Goal: Task Accomplishment & Management: Use online tool/utility

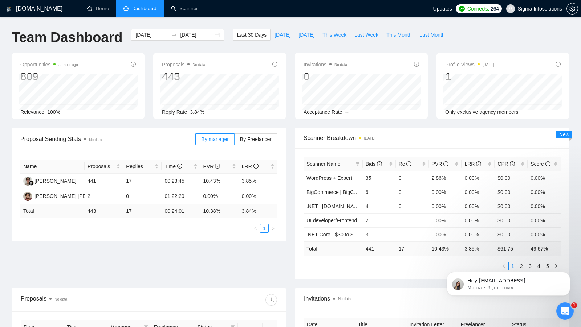
click at [240, 234] on div "Name Proposals Replies Time PVR LRR Rinat Gymaltdinov 441 17 00:23:45 10.43% 3.…" at bounding box center [149, 196] width 274 height 91
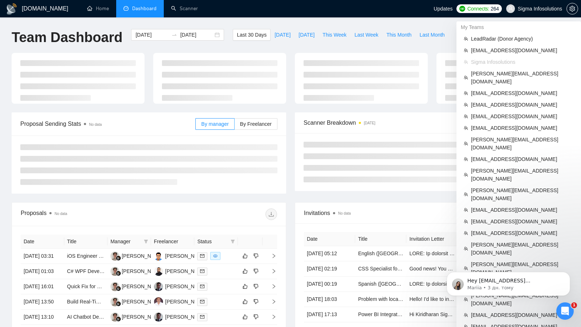
scroll to position [228, 0]
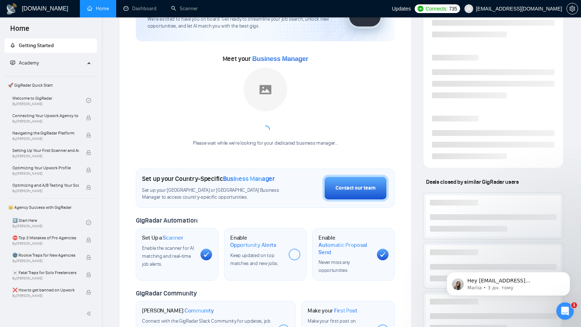
scroll to position [14, 0]
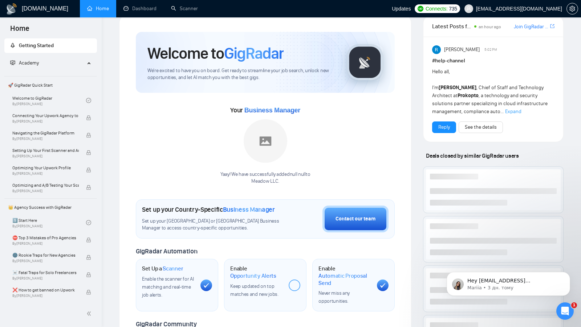
click at [134, 18] on div "Welcome to GigRadar We're excited to have you on board. Get ready to streamline…" at bounding box center [265, 248] width 292 height 466
click at [135, 12] on link "Dashboard" at bounding box center [139, 8] width 33 height 6
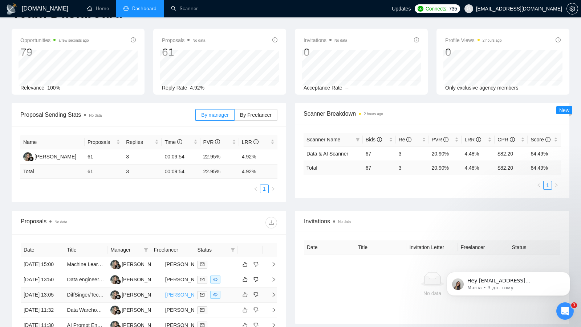
scroll to position [24, 0]
click at [225, 265] on div at bounding box center [216, 265] width 38 height 8
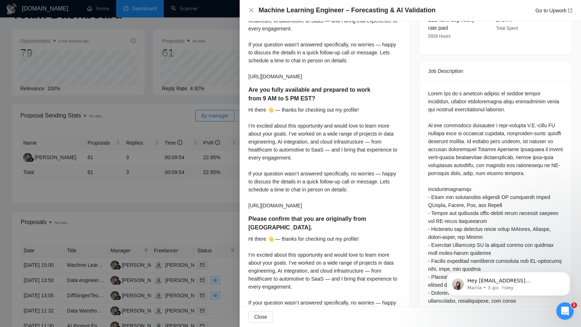
scroll to position [491, 0]
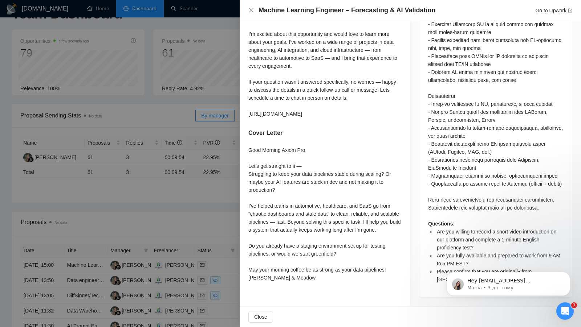
click at [189, 272] on div at bounding box center [290, 163] width 581 height 327
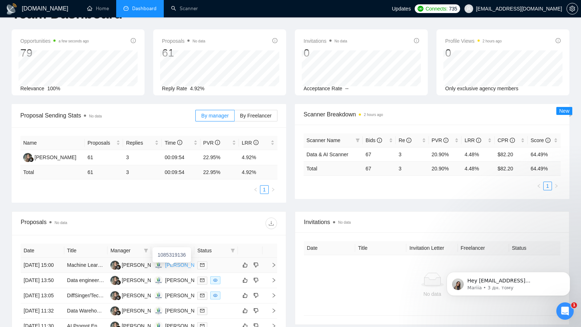
click at [180, 267] on div "[PERSON_NAME]" at bounding box center [186, 265] width 42 height 8
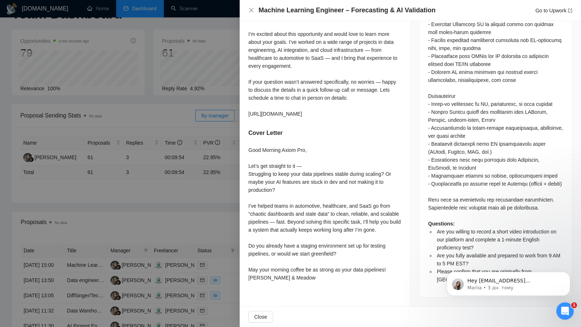
click at [192, 156] on div at bounding box center [290, 163] width 581 height 327
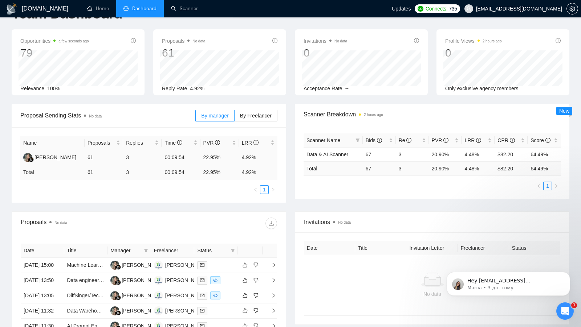
scroll to position [115, 0]
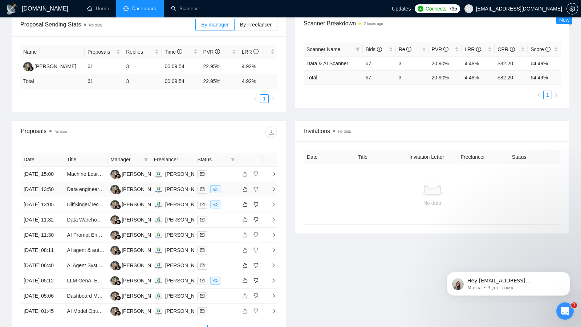
click at [227, 197] on td at bounding box center [216, 189] width 44 height 15
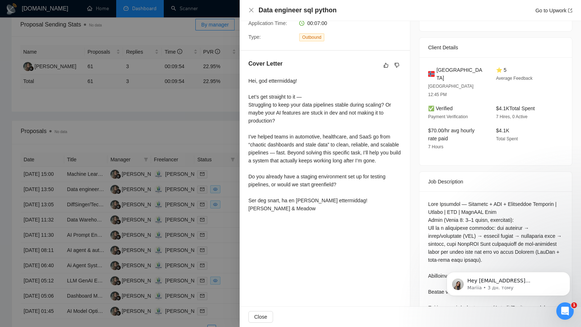
scroll to position [153, 0]
click at [234, 241] on div at bounding box center [290, 163] width 581 height 327
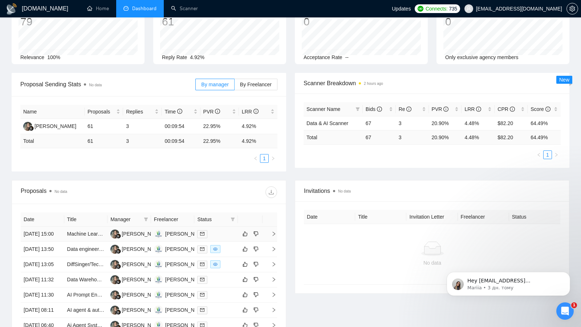
scroll to position [54, 0]
click at [233, 218] on icon "filter" at bounding box center [233, 220] width 4 height 4
click at [216, 230] on span "Chat" at bounding box center [209, 233] width 14 height 6
click at [216, 196] on div at bounding box center [213, 193] width 128 height 12
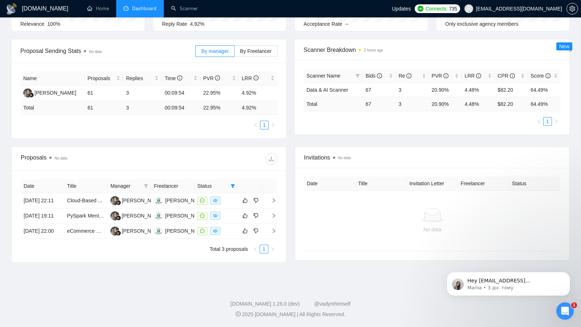
scroll to position [106, 0]
click at [229, 224] on td at bounding box center [216, 231] width 44 height 15
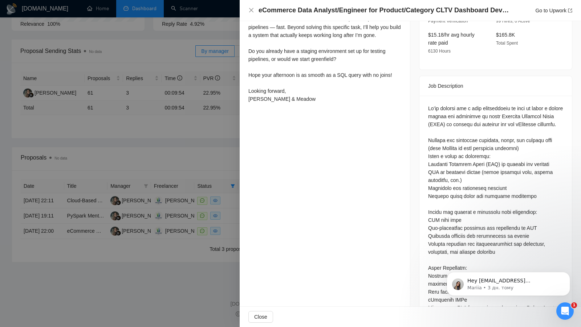
scroll to position [326, 0]
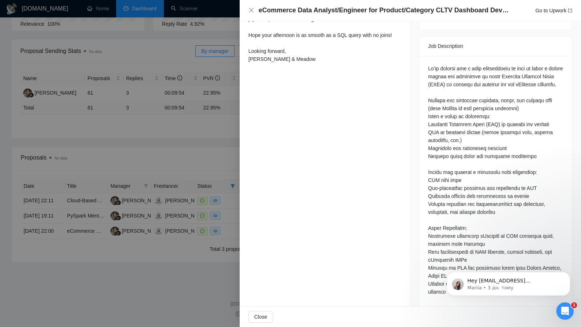
click at [225, 221] on div at bounding box center [290, 163] width 581 height 327
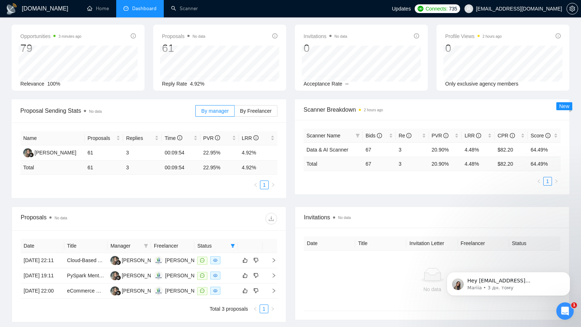
scroll to position [106, 0]
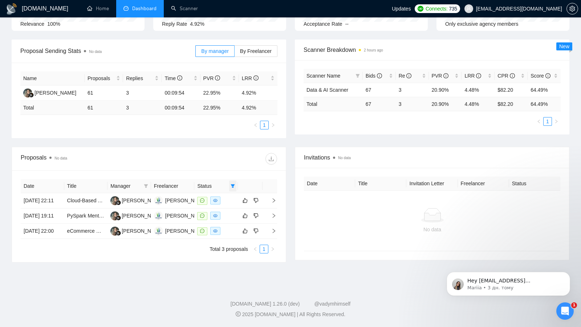
click at [233, 181] on span at bounding box center [232, 186] width 7 height 11
click at [211, 196] on span "Chat" at bounding box center [209, 199] width 14 height 6
checkbox input "false"
click at [434, 256] on div "Invitations No data Date Title Invitation Letter Freelancer Status No data" at bounding box center [431, 205] width 283 height 116
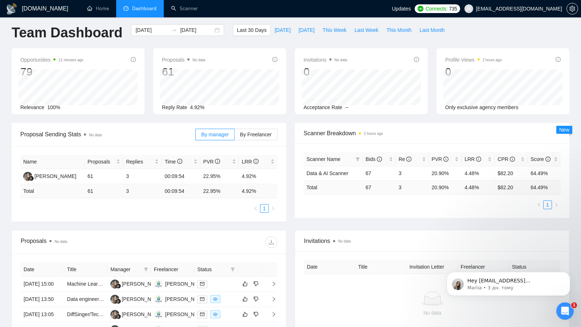
scroll to position [2, 0]
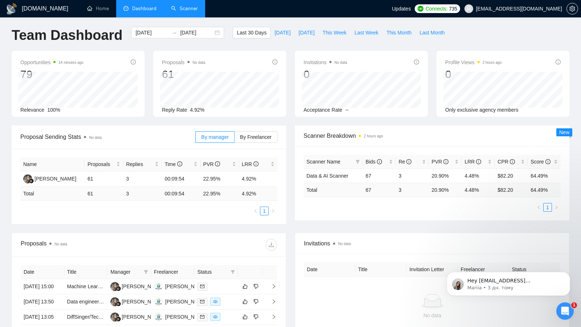
click at [190, 12] on link "Scanner" at bounding box center [184, 8] width 27 height 6
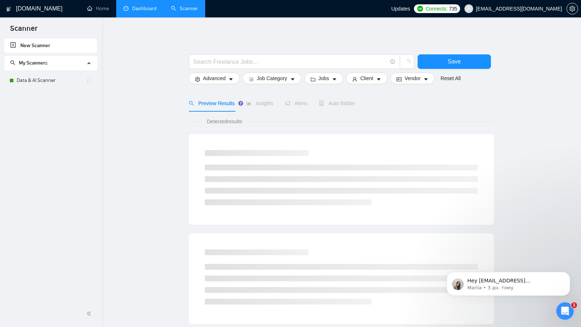
click at [57, 71] on li "My Scanners Data & AI Scanner" at bounding box center [50, 72] width 93 height 32
click at [54, 73] on link "Data & AI Scanner" at bounding box center [51, 80] width 69 height 15
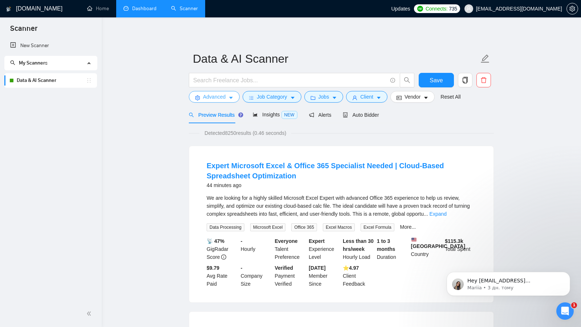
click at [224, 100] on span "Advanced" at bounding box center [214, 97] width 22 height 8
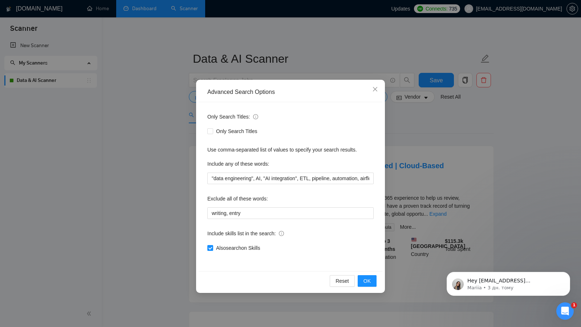
click at [148, 179] on div "Advanced Search Options Only Search Titles: Only Search Titles Use comma-separa…" at bounding box center [290, 163] width 581 height 327
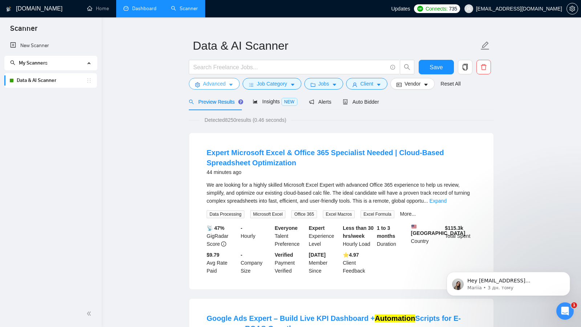
scroll to position [17, 0]
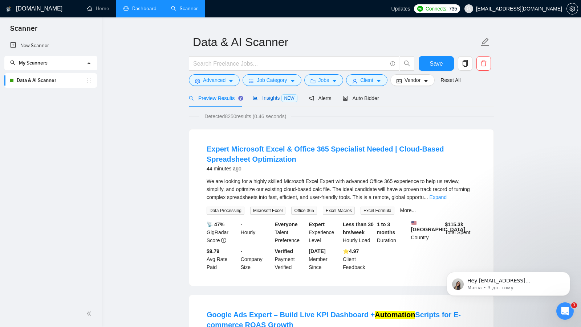
click at [281, 100] on span "Insights NEW" at bounding box center [275, 98] width 44 height 6
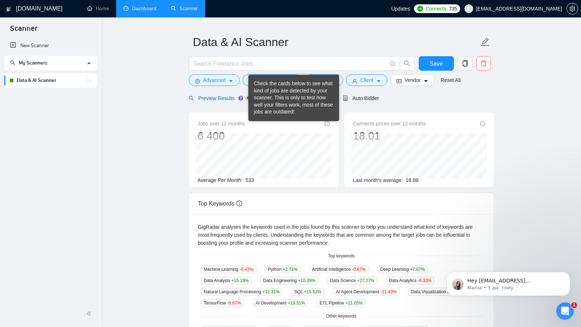
click at [223, 99] on span "Preview Results" at bounding box center [215, 98] width 52 height 6
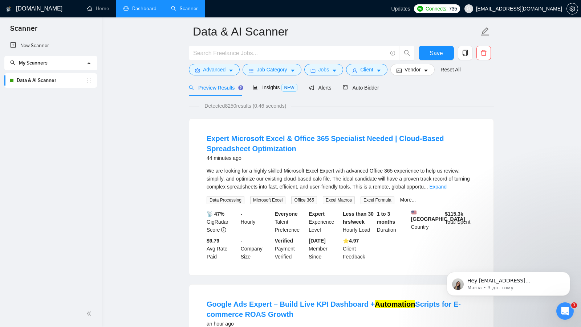
scroll to position [30, 0]
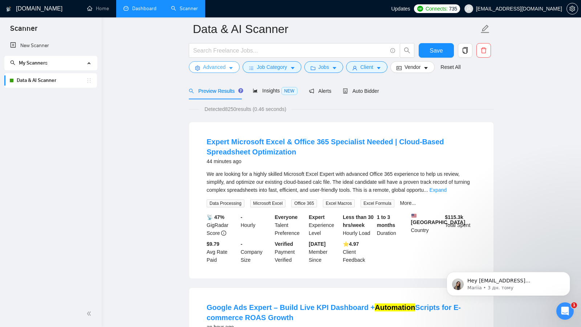
click at [221, 68] on span "Advanced" at bounding box center [214, 67] width 22 height 8
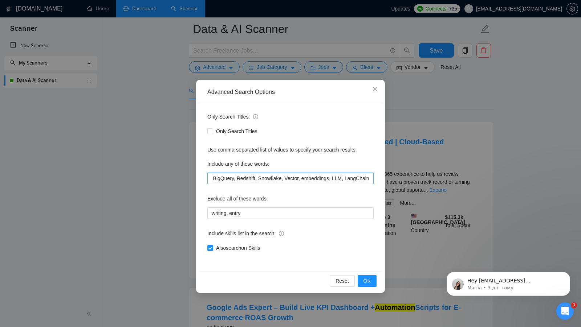
scroll to position [0, 316]
click at [302, 178] on input ""data engineering", AI, "AI integration", ETL, pipeline, automation, airflow, s…" at bounding box center [290, 179] width 166 height 12
click at [397, 133] on div "Advanced Search Options Only Search Titles: Only Search Titles Use comma-separa…" at bounding box center [290, 163] width 581 height 327
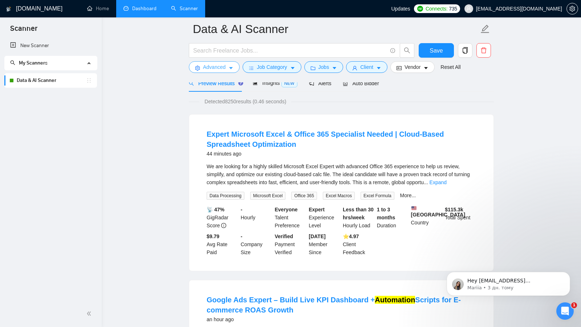
scroll to position [38, 0]
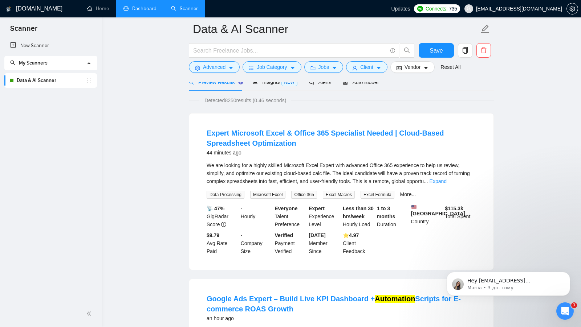
click at [142, 9] on link "Dashboard" at bounding box center [139, 8] width 33 height 6
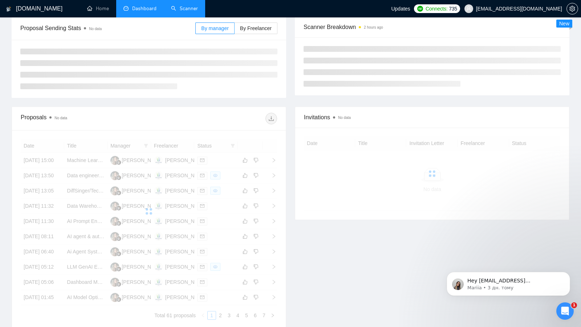
scroll to position [111, 0]
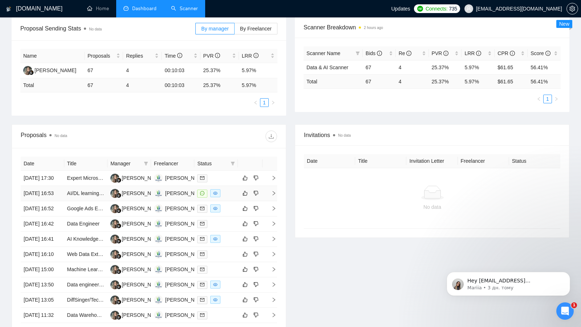
click at [227, 201] on td at bounding box center [216, 193] width 44 height 15
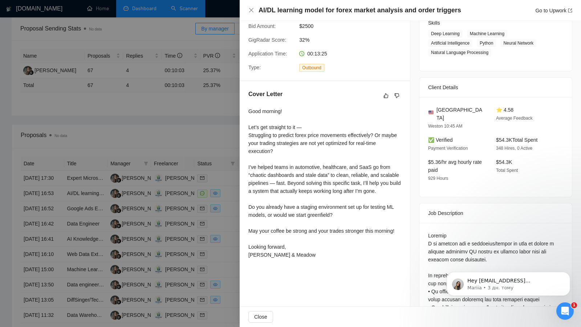
scroll to position [124, 0]
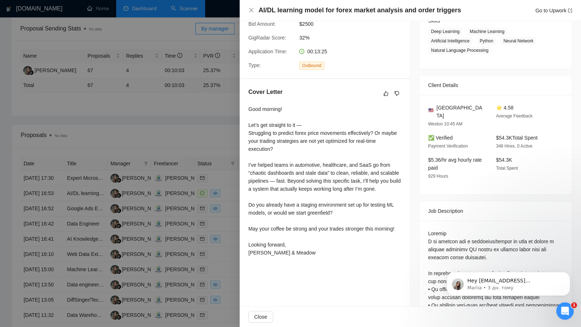
click at [168, 157] on div at bounding box center [290, 163] width 581 height 327
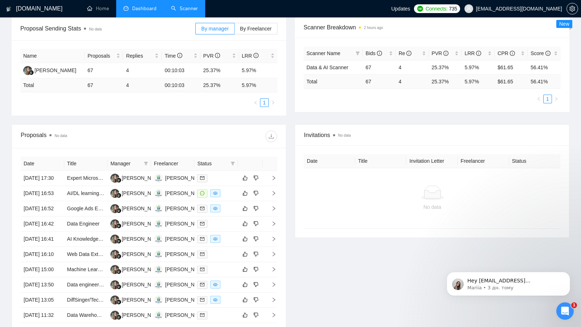
click at [182, 17] on li "Scanner" at bounding box center [184, 8] width 41 height 17
click at [179, 12] on link "Scanner" at bounding box center [184, 8] width 27 height 6
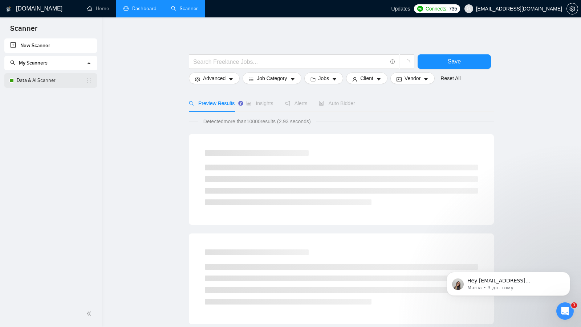
click at [47, 78] on link "Data & AI Scanner" at bounding box center [51, 80] width 69 height 15
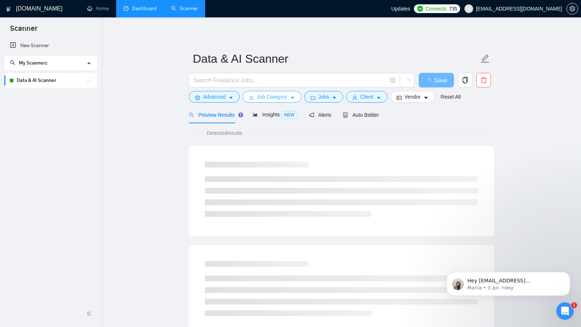
click at [291, 97] on icon "caret-down" at bounding box center [292, 97] width 5 height 5
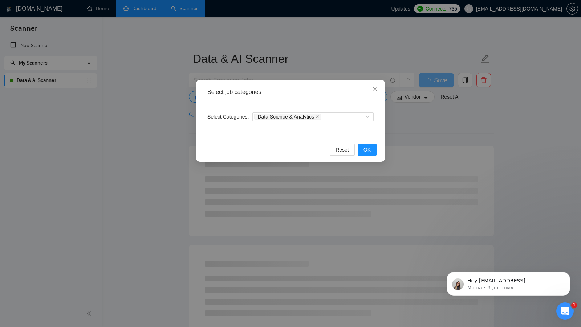
click at [393, 125] on div "Select job categories Select Categories Data Science & Analytics Reset OK" at bounding box center [290, 163] width 581 height 327
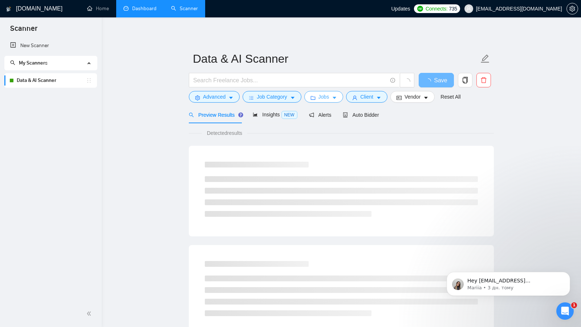
click at [333, 98] on button "Jobs" at bounding box center [323, 97] width 39 height 12
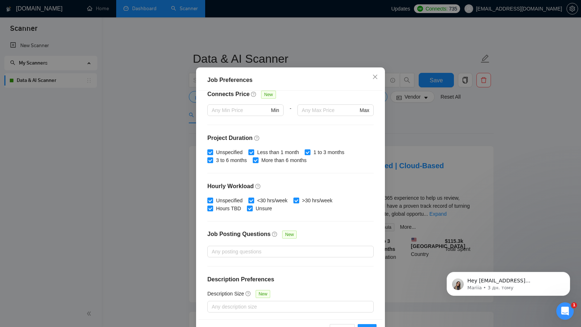
scroll to position [40, 0]
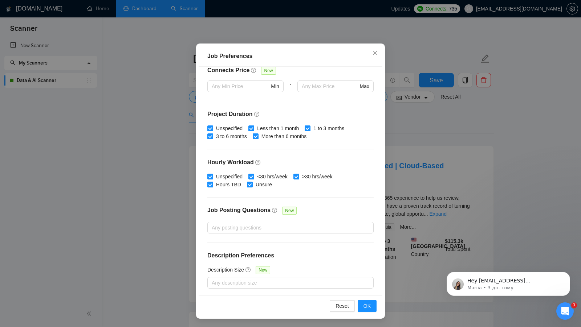
click at [398, 184] on div "Job Preferences Budget Project Type All Fixed Price Hourly Rate Fixed Price Bud…" at bounding box center [290, 163] width 581 height 327
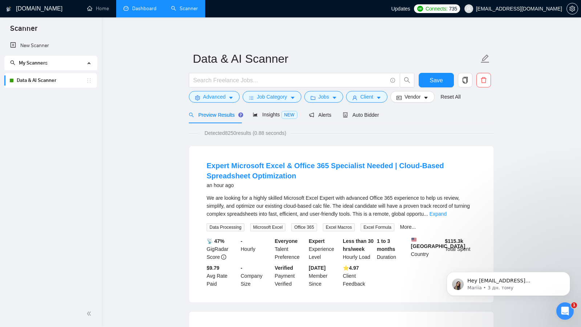
scroll to position [0, 0]
click at [384, 101] on button "Client" at bounding box center [366, 97] width 41 height 12
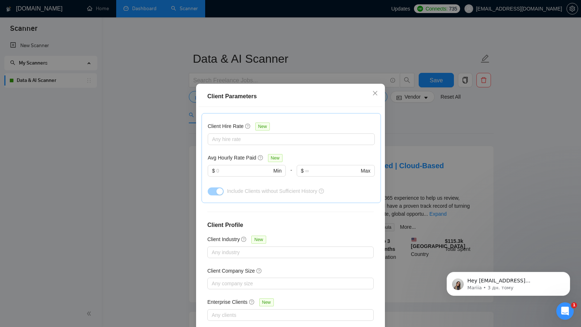
scroll to position [40, 0]
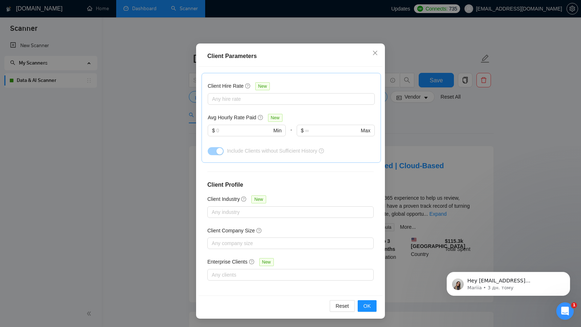
click at [391, 157] on div "Client Parameters Client Location Include Client Countries Select Exclude Clien…" at bounding box center [290, 163] width 581 height 327
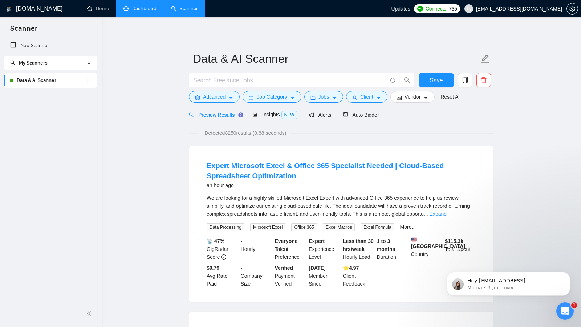
scroll to position [0, 0]
click at [420, 97] on span "Vendor" at bounding box center [412, 97] width 16 height 8
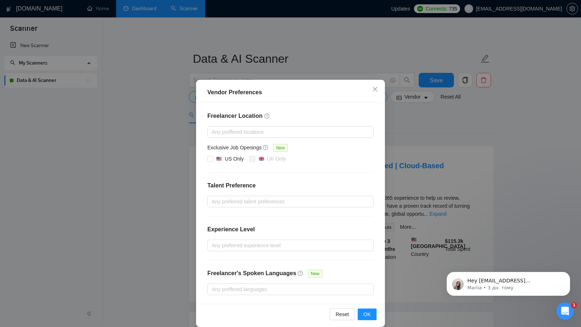
click at [405, 128] on div "Vendor Preferences Freelancer Location Any preffered locations Exclusive Job Op…" at bounding box center [290, 163] width 581 height 327
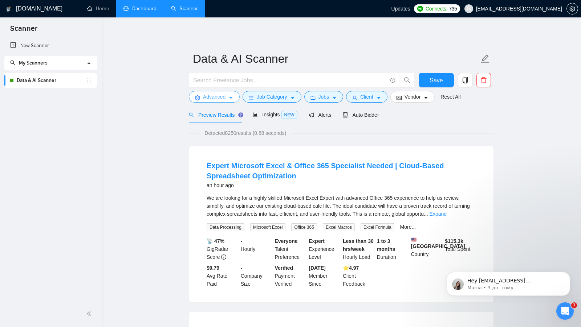
click at [214, 97] on span "Advanced" at bounding box center [214, 97] width 22 height 8
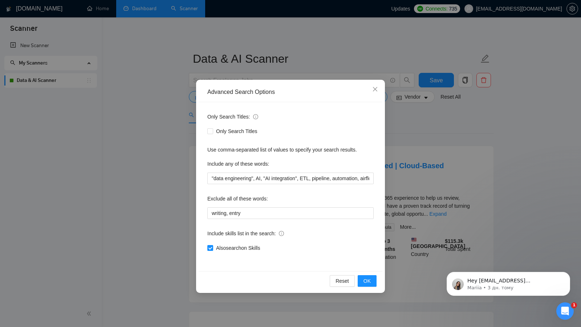
click at [398, 199] on div "Advanced Search Options Only Search Titles: Only Search Titles Use comma-separa…" at bounding box center [290, 163] width 581 height 327
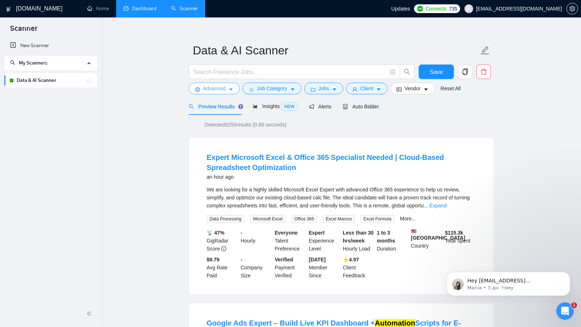
scroll to position [9, 0]
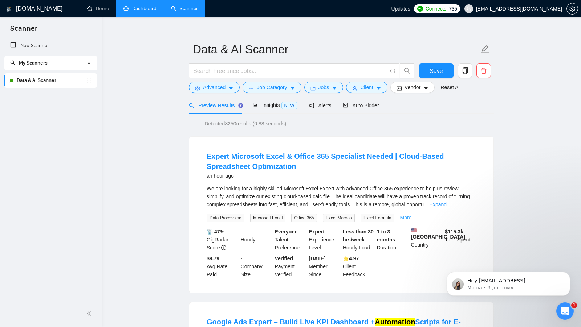
click at [408, 215] on link "More..." at bounding box center [408, 218] width 16 height 6
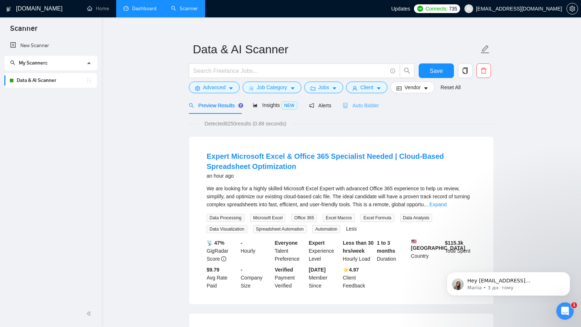
click at [367, 113] on div "Auto Bidder" at bounding box center [361, 105] width 36 height 17
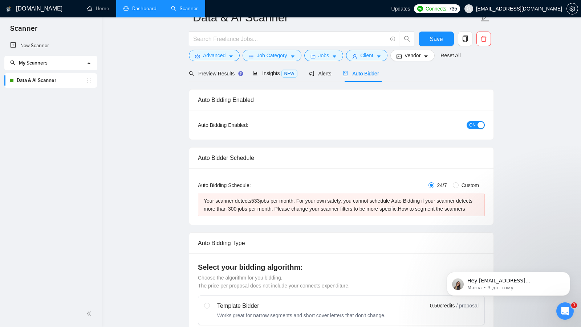
scroll to position [20, 0]
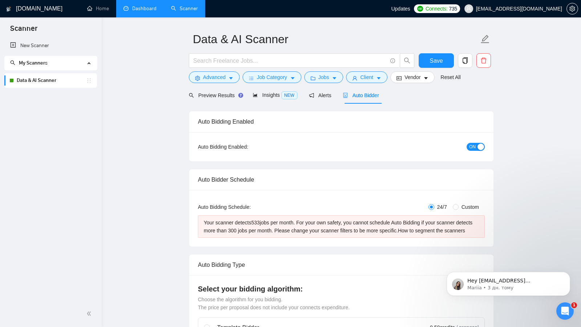
click at [141, 9] on link "Dashboard" at bounding box center [139, 8] width 33 height 6
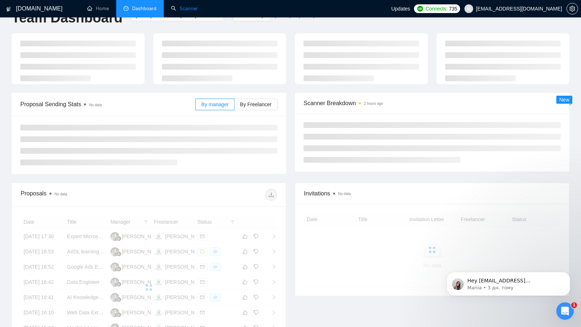
click at [182, 11] on link "Scanner" at bounding box center [184, 8] width 27 height 6
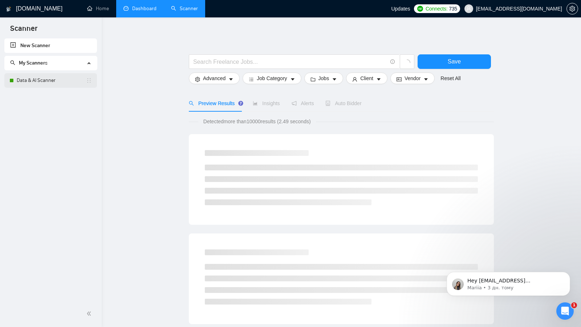
click at [56, 73] on link "Data & AI Scanner" at bounding box center [51, 80] width 69 height 15
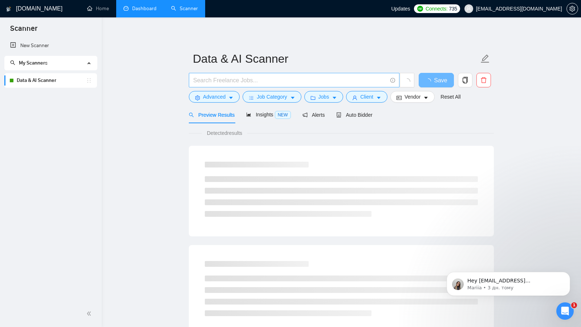
click at [235, 78] on input "text" at bounding box center [290, 80] width 194 height 9
click at [150, 79] on main "Data & AI Scanner Save Advanced Job Category Jobs Client Vendor Reset All Previ…" at bounding box center [341, 331] width 456 height 605
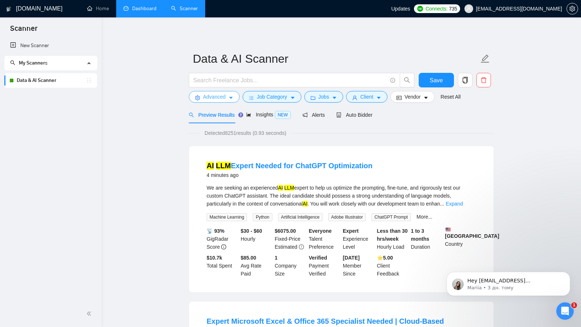
click at [225, 97] on span "Advanced" at bounding box center [214, 97] width 22 height 8
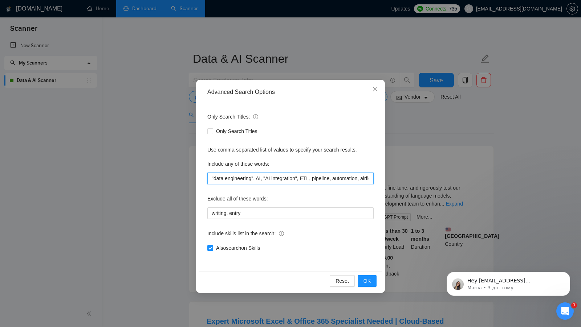
click at [266, 178] on input ""data engineering", AI, "AI integration", ETL, pipeline, automation, airflow, s…" at bounding box center [290, 179] width 166 height 12
click at [188, 74] on div "Advanced Search Options Only Search Titles: Only Search Titles Use comma-separa…" at bounding box center [290, 163] width 581 height 327
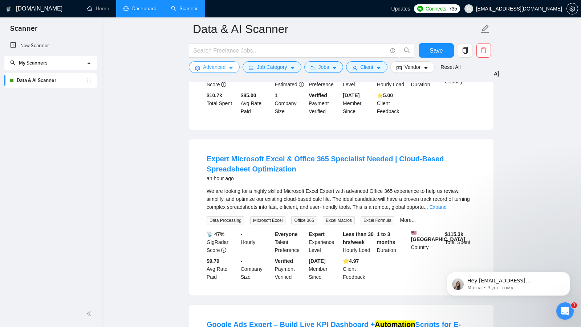
scroll to position [176, 0]
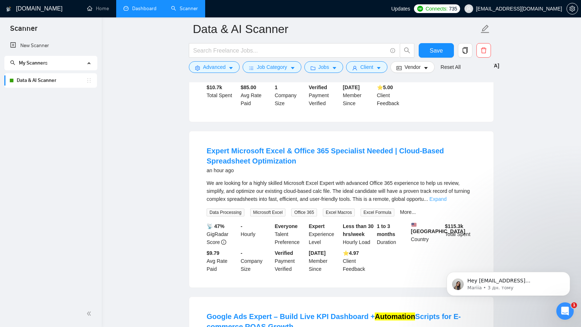
click at [446, 201] on link "Expand" at bounding box center [437, 199] width 17 height 6
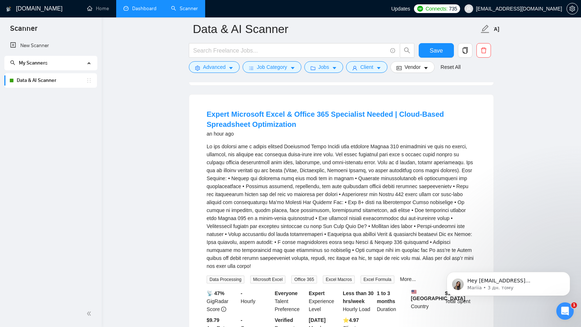
scroll to position [213, 0]
click at [416, 280] on link "More..." at bounding box center [408, 279] width 16 height 6
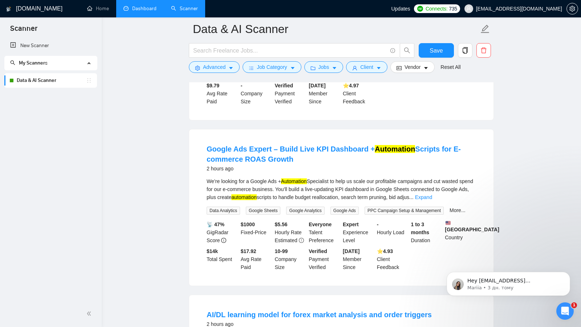
scroll to position [459, 0]
click at [464, 213] on link "More..." at bounding box center [457, 210] width 16 height 6
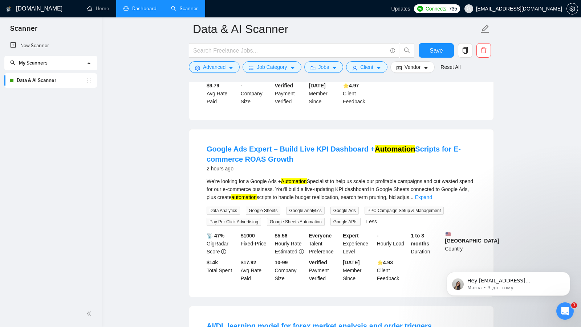
scroll to position [459, 0]
click at [432, 201] on link "Expand" at bounding box center [423, 198] width 17 height 6
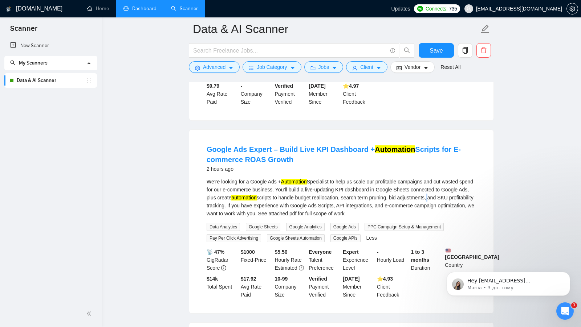
click at [468, 205] on div "We’re looking for a Google Ads + Automation Specialist to help us scale our pro…" at bounding box center [340, 198] width 269 height 40
click at [466, 209] on div "We’re looking for a Google Ads + Automation Specialist to help us scale our pro…" at bounding box center [340, 198] width 269 height 40
click at [224, 231] on span "Data Analytics" at bounding box center [222, 227] width 33 height 8
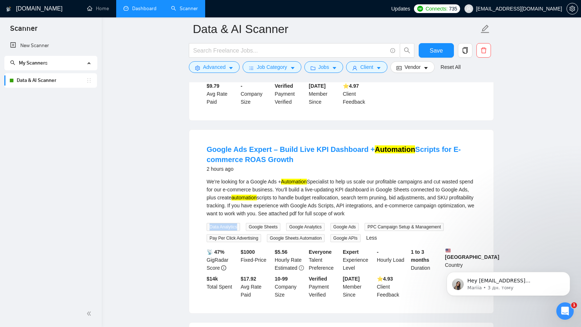
copy span "Data Analytics"
click at [284, 49] on input "text" at bounding box center [290, 50] width 194 height 9
click at [230, 63] on button "Advanced" at bounding box center [214, 67] width 51 height 12
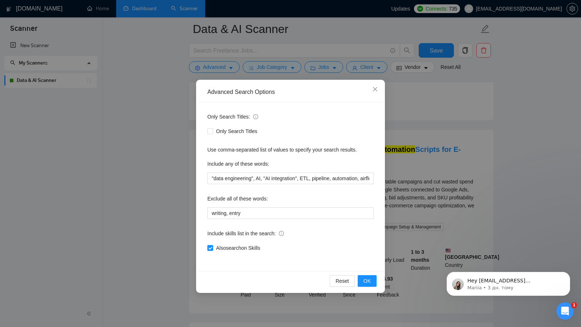
click at [222, 67] on div "Advanced Search Options Only Search Titles: Only Search Titles Use comma-separa…" at bounding box center [290, 163] width 581 height 327
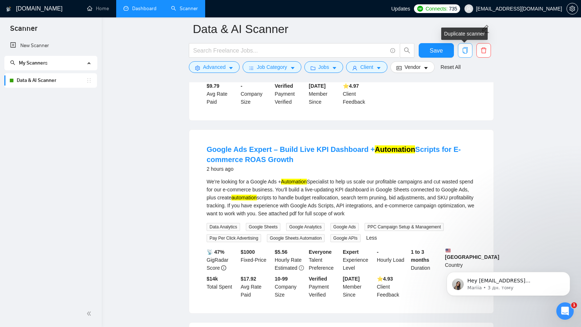
click at [467, 50] on icon "copy" at bounding box center [464, 50] width 5 height 7
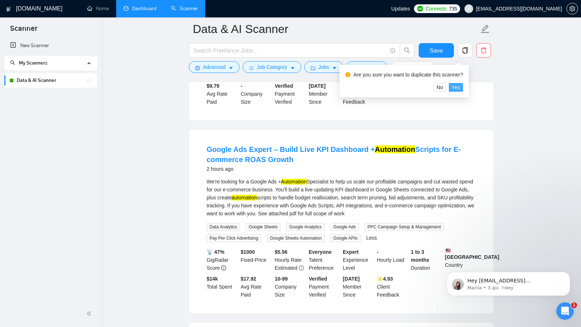
click at [463, 86] on button "Yes" at bounding box center [456, 87] width 14 height 9
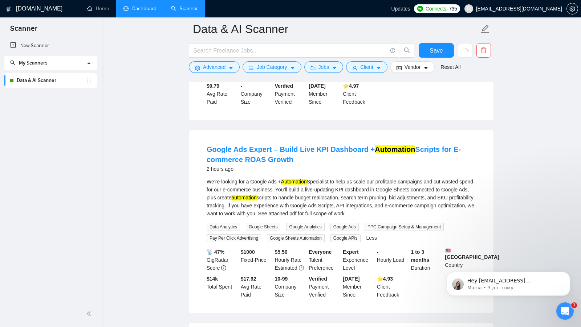
click at [76, 107] on div "New Scanner My Scanners Data & AI Scanner" at bounding box center [51, 169] width 102 height 262
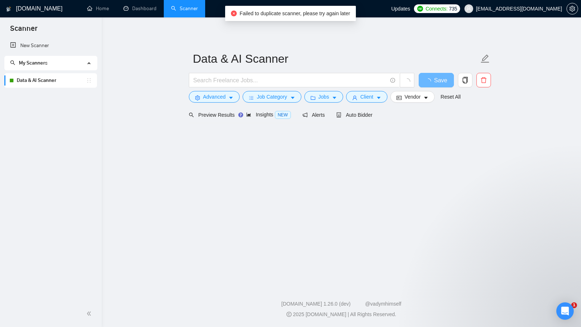
click at [100, 99] on div "New Scanner My Scanners Data & AI Scanner" at bounding box center [51, 169] width 102 height 262
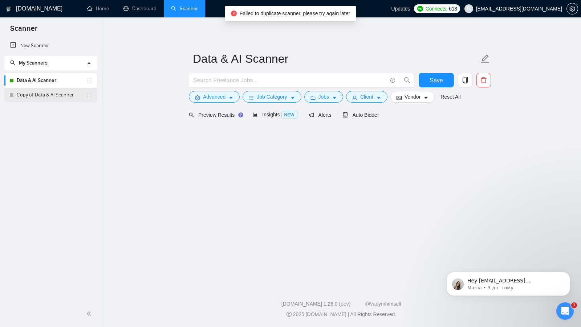
click at [58, 92] on link "Copy of Data & AI Scanner" at bounding box center [51, 95] width 69 height 15
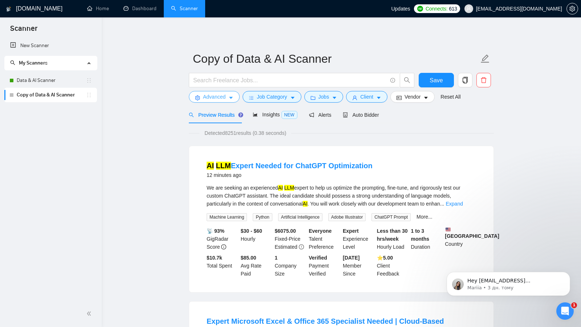
click at [217, 102] on button "Advanced" at bounding box center [214, 97] width 51 height 12
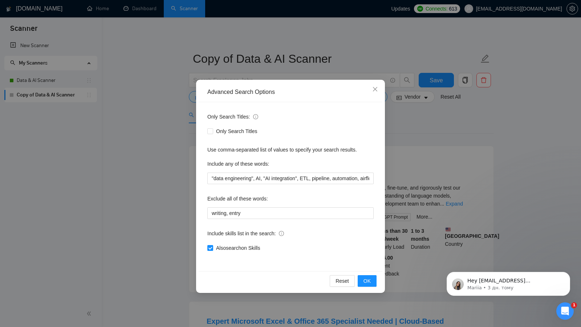
click at [266, 171] on div "Include any of these words:" at bounding box center [290, 165] width 166 height 15
click at [263, 180] on input ""data engineering", AI, "AI integration", ETL, pipeline, automation, airflow, s…" at bounding box center [290, 179] width 166 height 12
click at [367, 285] on button "OK" at bounding box center [366, 281] width 19 height 12
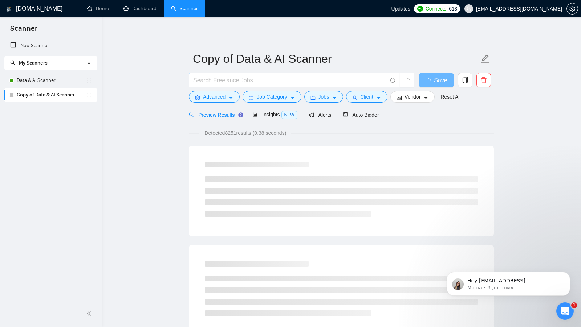
click at [237, 86] on span at bounding box center [294, 80] width 210 height 15
click at [234, 83] on input "text" at bounding box center [290, 80] width 194 height 9
click at [228, 80] on input "text" at bounding box center [290, 80] width 194 height 9
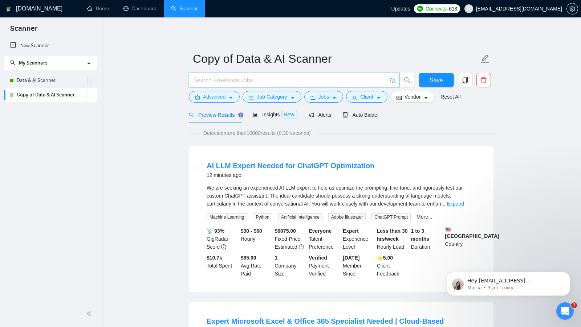
paste input "("data engineering" | "data engineer" | "data integration" | "data pipeline" | …"
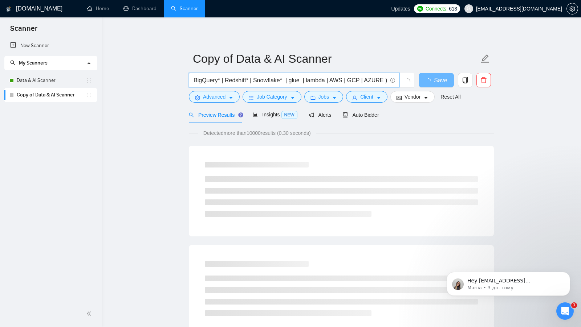
scroll to position [0, 392]
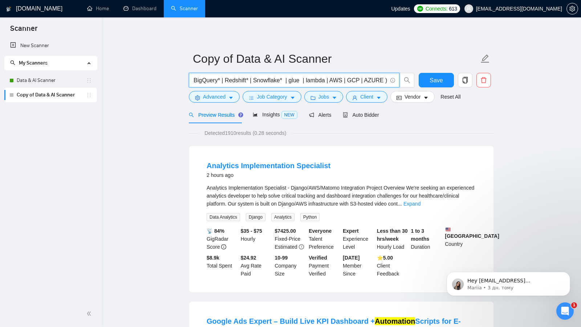
click at [303, 79] on input "("data engineering" | "data engineer" | "data integration" | "data pipeline" | …" at bounding box center [290, 80] width 194 height 9
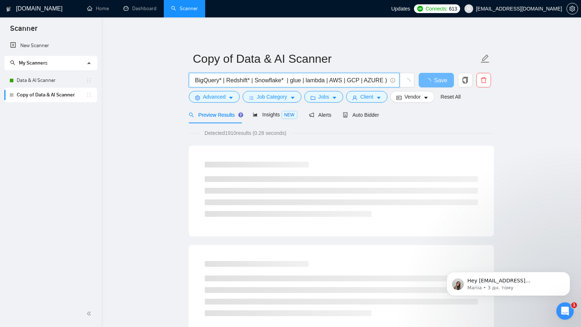
click at [344, 81] on input "("data engineering" | "data engineer" | "data integration" | "data pipeline" | …" at bounding box center [290, 80] width 194 height 9
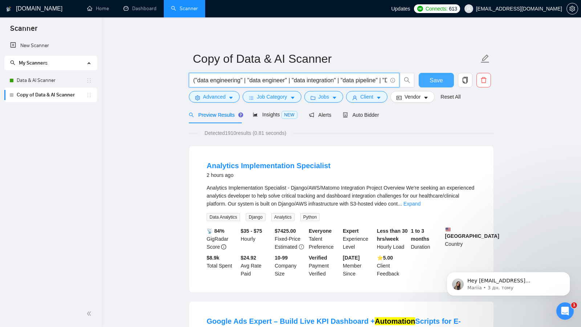
type input "("data engineering" | "data engineer" | "data integration" | "data pipeline" | …"
click at [420, 78] on button "Save" at bounding box center [435, 80] width 35 height 15
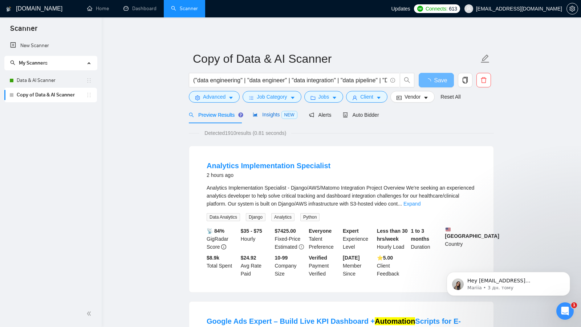
click at [271, 118] on div "Insights NEW" at bounding box center [275, 115] width 44 height 8
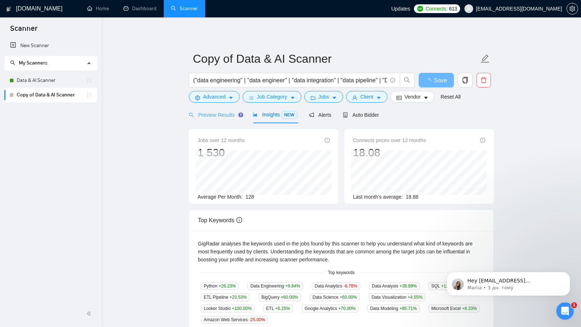
click at [219, 122] on div "Preview Results" at bounding box center [215, 114] width 52 height 17
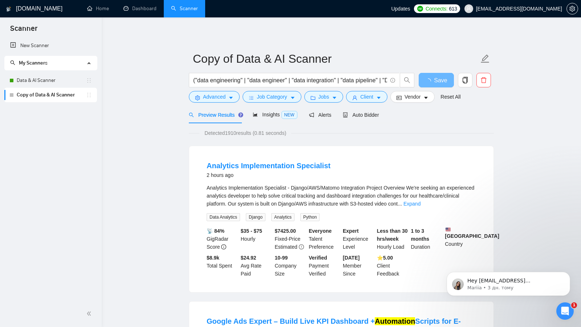
scroll to position [29, 0]
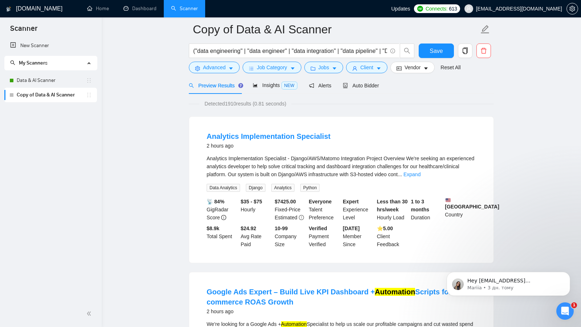
click at [420, 175] on link "Expand" at bounding box center [411, 175] width 17 height 6
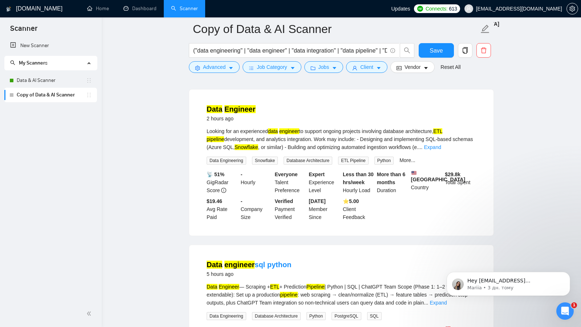
scroll to position [480, 0]
click at [441, 150] on link "Expand" at bounding box center [432, 147] width 17 height 6
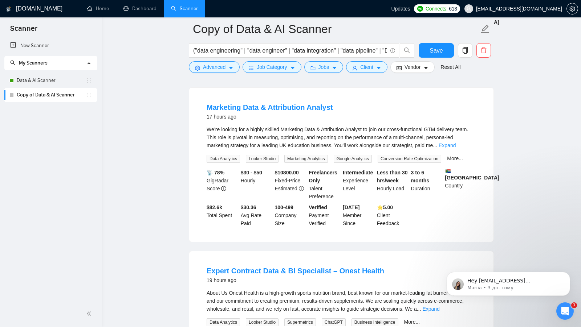
scroll to position [873, 0]
click at [455, 148] on link "Expand" at bounding box center [446, 145] width 17 height 6
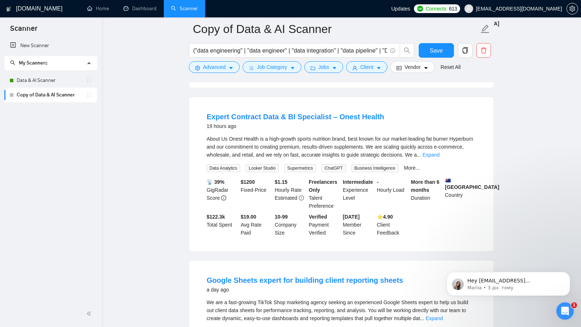
scroll to position [1214, 0]
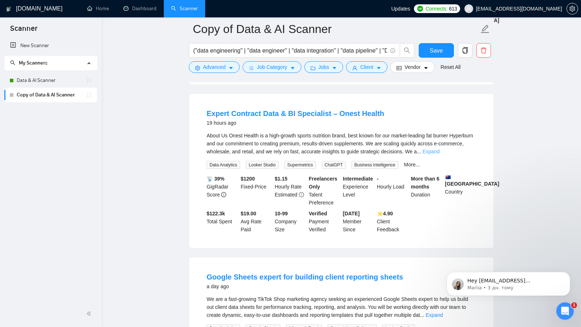
click at [439, 155] on link "Expand" at bounding box center [430, 152] width 17 height 6
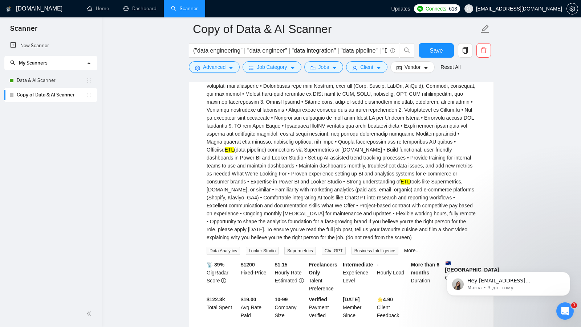
scroll to position [1320, 0]
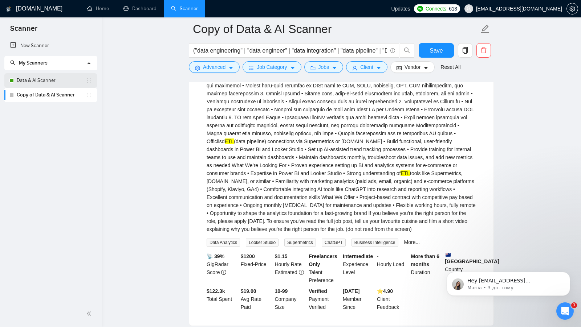
click at [42, 74] on link "Data & AI Scanner" at bounding box center [51, 80] width 69 height 15
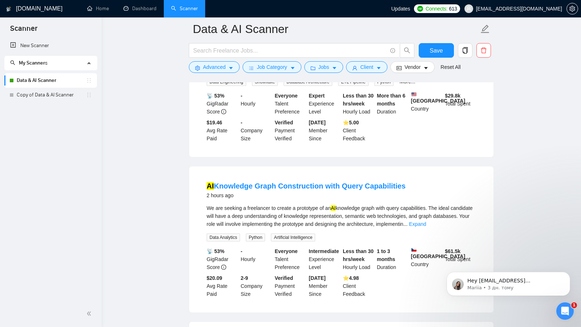
scroll to position [791, 0]
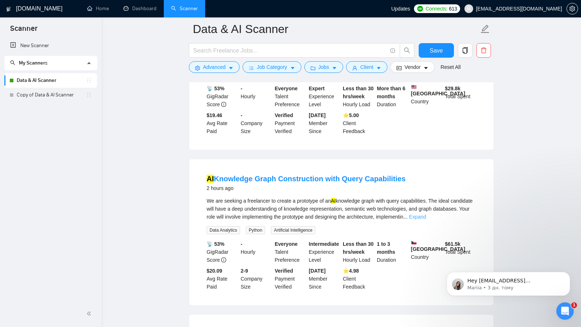
click at [426, 220] on link "Expand" at bounding box center [417, 217] width 17 height 6
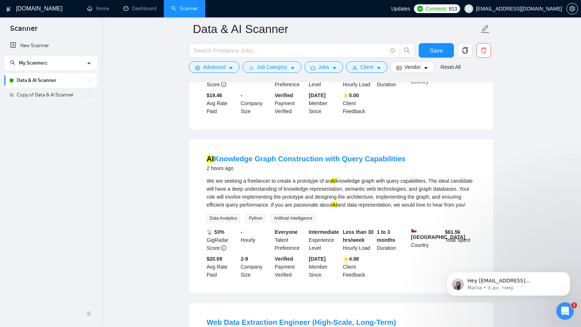
scroll to position [806, 0]
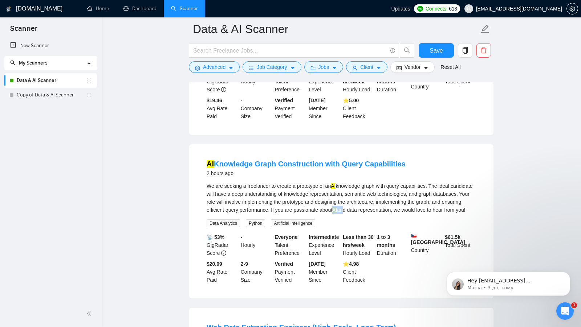
drag, startPoint x: 387, startPoint y: 230, endPoint x: 396, endPoint y: 230, distance: 9.1
click at [396, 214] on div "We are seeking a freelancer to create a prototype of an AI knowledge graph with…" at bounding box center [340, 198] width 269 height 32
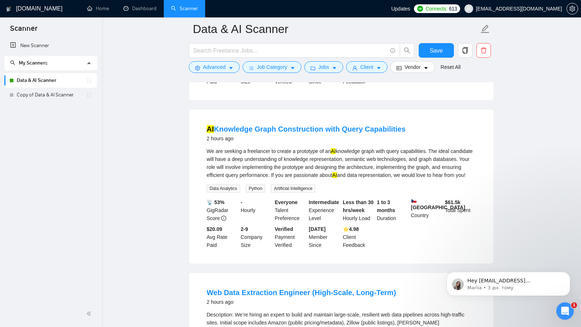
scroll to position [842, 0]
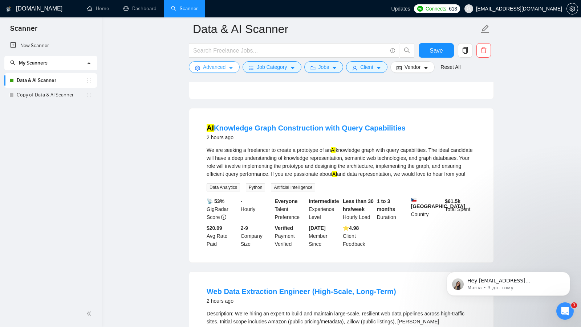
click at [201, 65] on button "Advanced" at bounding box center [214, 67] width 51 height 12
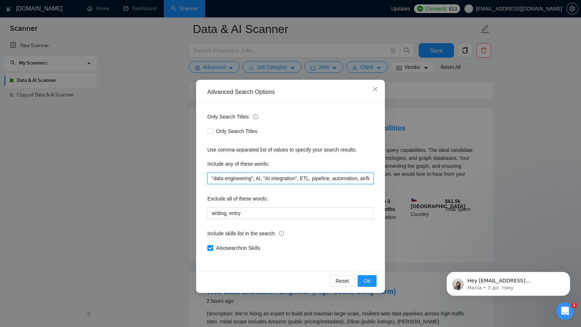
drag, startPoint x: 259, startPoint y: 177, endPoint x: 263, endPoint y: 178, distance: 4.0
click at [263, 178] on input ""data engineering", AI, "AI integration", ETL, pipeline, automation, airflow, s…" at bounding box center [290, 179] width 166 height 12
click at [371, 284] on button "OK" at bounding box center [366, 281] width 19 height 12
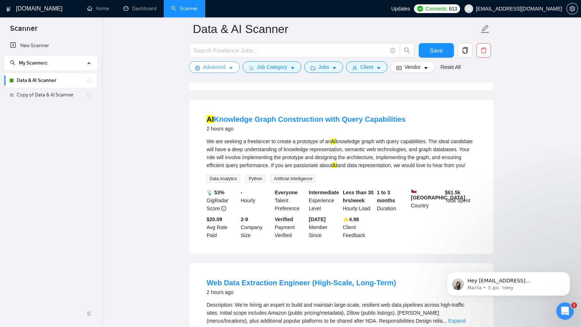
scroll to position [849, 0]
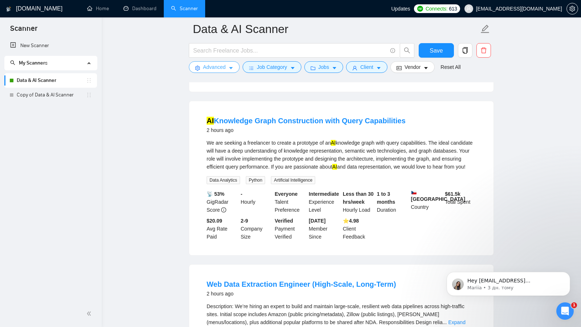
click at [215, 70] on span "Advanced" at bounding box center [214, 67] width 22 height 8
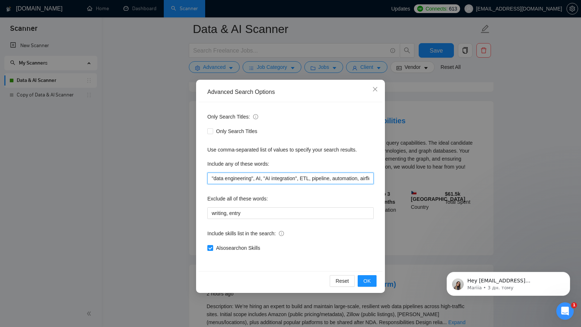
click at [261, 179] on input ""data engineering", AI, "AI integration", ETL, pipeline, automation, airflow, s…" at bounding box center [290, 179] width 166 height 12
click at [262, 179] on input ""data engineering", AI, "AI integration", ETL, pipeline, automation, airflow, s…" at bounding box center [290, 179] width 166 height 12
click at [262, 178] on input ""data engineering", AI, "AI integration", ETL, pipeline, automation, airflow, s…" at bounding box center [290, 179] width 166 height 12
type input ""data engineering", "AI integration", ETL, pipeline, automation, airflow, spark…"
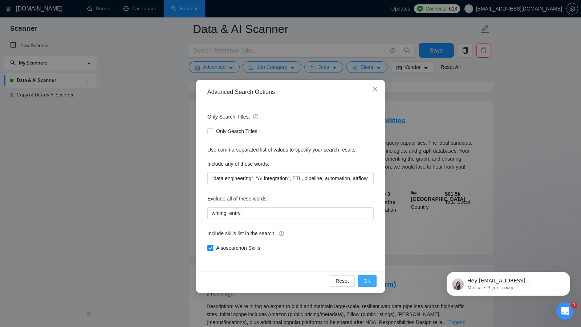
click at [360, 277] on button "OK" at bounding box center [366, 281] width 19 height 12
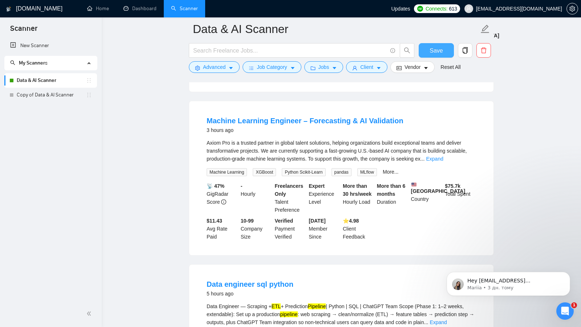
click at [431, 49] on span "Save" at bounding box center [435, 50] width 13 height 9
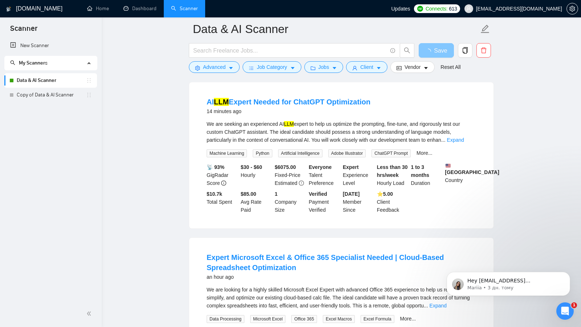
scroll to position [0, 0]
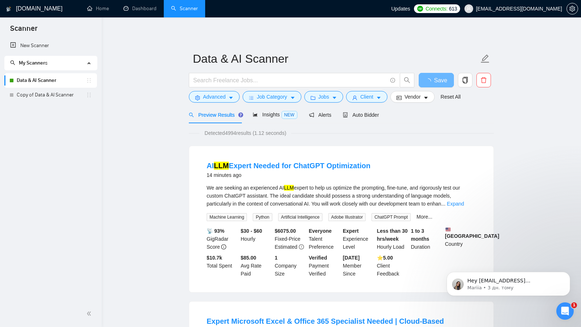
click at [234, 129] on span "Detected 4994 results (1.12 seconds)" at bounding box center [245, 133] width 92 height 8
click at [273, 115] on span "Insights NEW" at bounding box center [275, 115] width 44 height 6
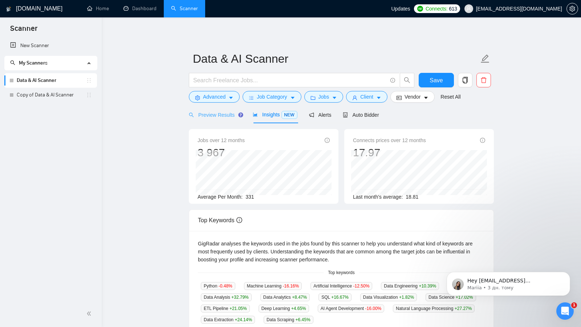
click at [217, 121] on div "Preview Results" at bounding box center [215, 114] width 52 height 17
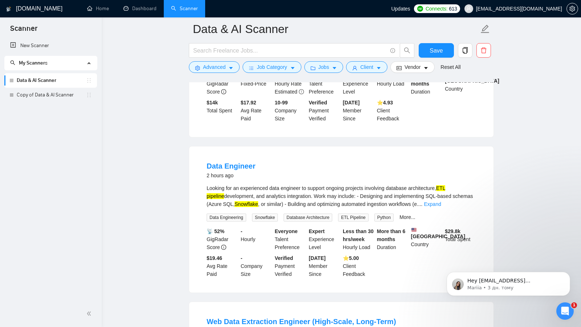
scroll to position [516, 0]
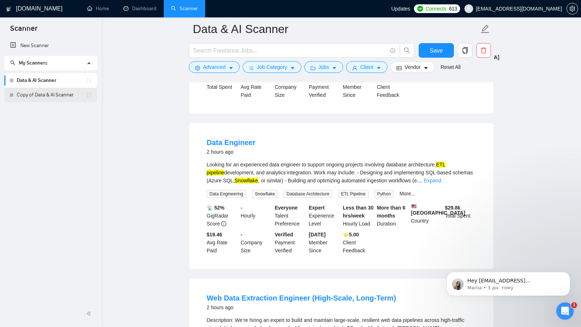
click at [70, 92] on link "Copy of Data & AI Scanner" at bounding box center [51, 95] width 69 height 15
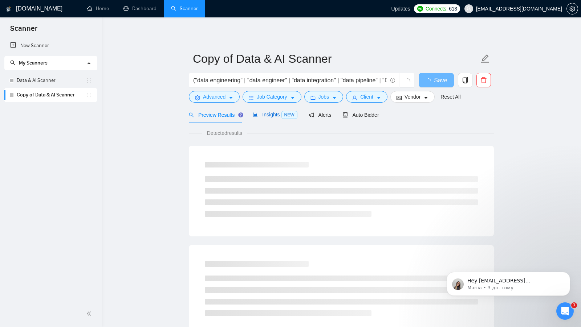
click at [269, 116] on span "Insights NEW" at bounding box center [275, 115] width 44 height 6
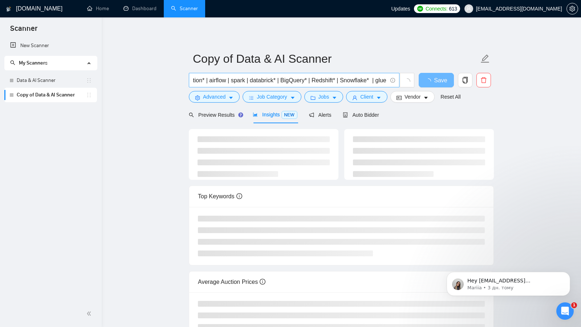
scroll to position [0, 394]
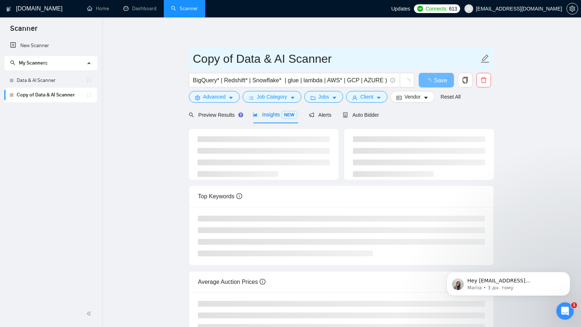
drag, startPoint x: 275, startPoint y: 60, endPoint x: 416, endPoint y: 61, distance: 141.2
click at [415, 61] on input "Copy of Data & AI Scanner" at bounding box center [336, 59] width 286 height 18
click at [233, 60] on input "Copy of Data" at bounding box center [336, 59] width 286 height 18
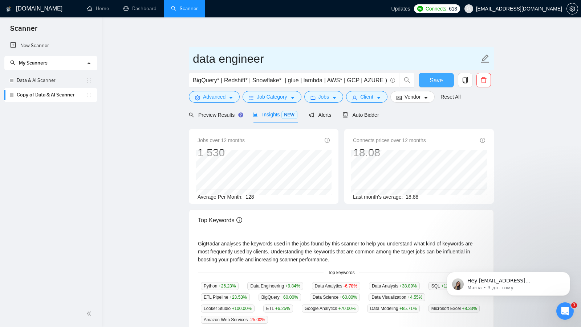
type input "data engineer"
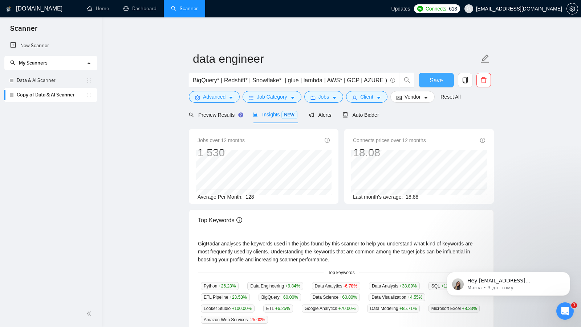
click at [440, 85] on span "Save" at bounding box center [435, 80] width 13 height 9
click at [218, 119] on div "Preview Results" at bounding box center [215, 114] width 52 height 17
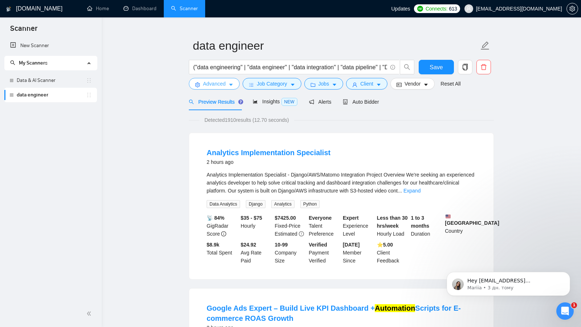
click at [218, 88] on button "Advanced" at bounding box center [214, 84] width 51 height 12
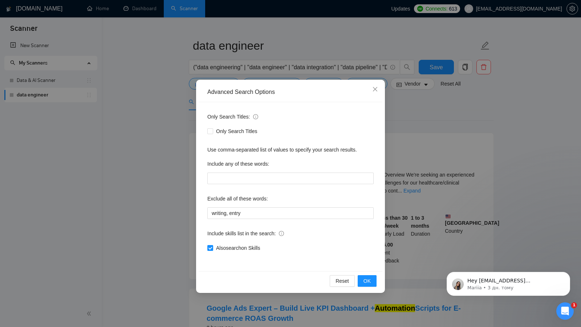
click at [401, 185] on div "Advanced Search Options Only Search Titles: Only Search Titles Use comma-separa…" at bounding box center [290, 163] width 581 height 327
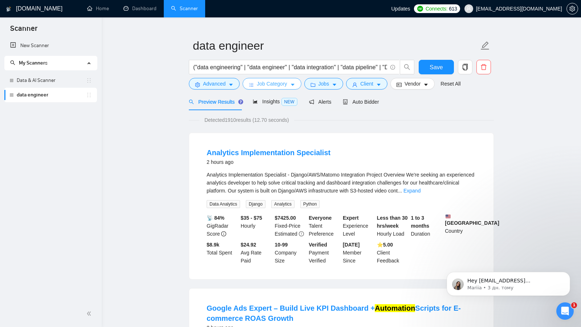
click at [288, 82] on button "Job Category" at bounding box center [271, 84] width 58 height 12
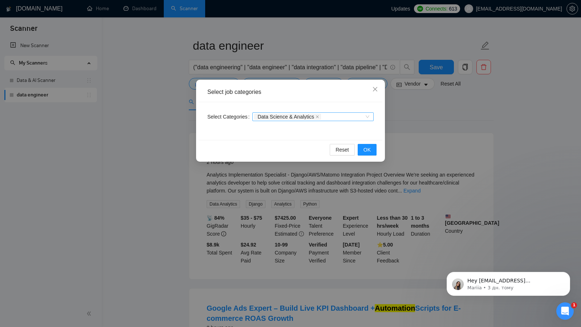
click at [367, 113] on div "Data Science & Analytics" at bounding box center [312, 116] width 121 height 9
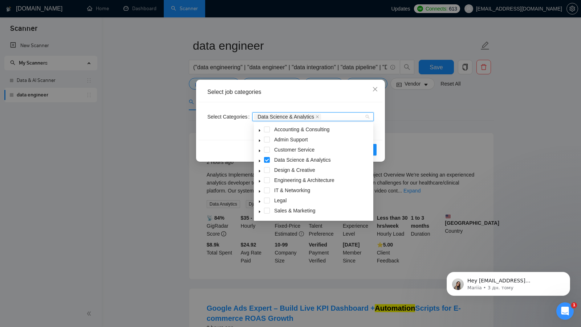
click at [257, 160] on span at bounding box center [259, 160] width 9 height 9
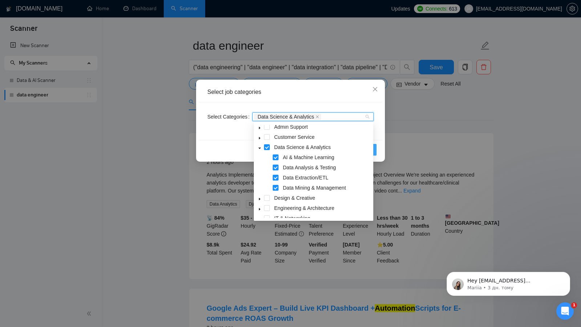
click at [376, 152] on button "OK" at bounding box center [366, 150] width 19 height 12
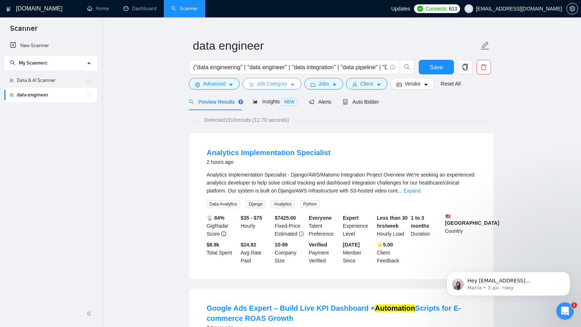
click at [376, 152] on body "Scanner New Scanner My Scanners Data & AI Scanner data engineer GigRadar.io Hom…" at bounding box center [290, 150] width 581 height 327
click at [315, 74] on span "("data engineering" | "data engineer" | "data integration" | "data pipeline" | …" at bounding box center [302, 67] width 226 height 15
click at [315, 78] on button "Jobs" at bounding box center [323, 84] width 39 height 12
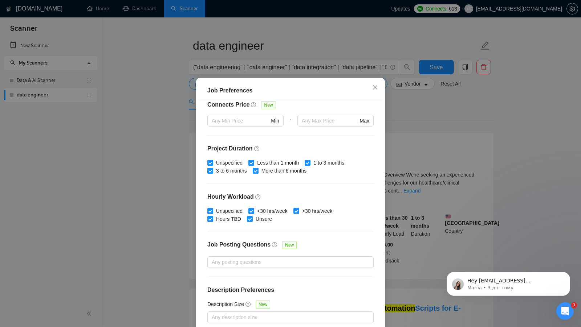
scroll to position [40, 0]
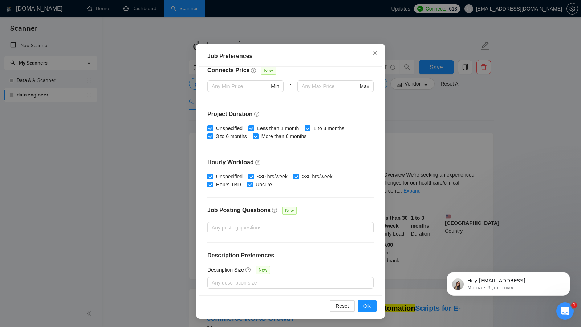
click at [402, 176] on div "Job Preferences Budget Project Type All Fixed Price Hourly Rate Fixed Price Bud…" at bounding box center [290, 163] width 581 height 327
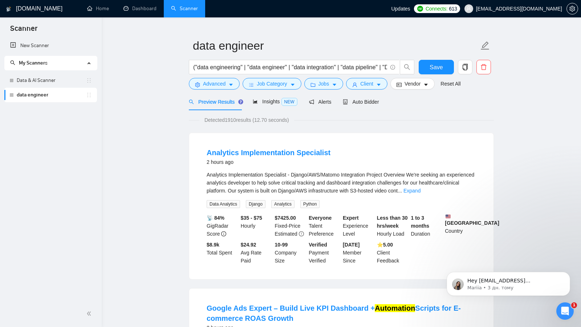
scroll to position [0, 0]
click at [384, 87] on button "Client" at bounding box center [366, 84] width 41 height 12
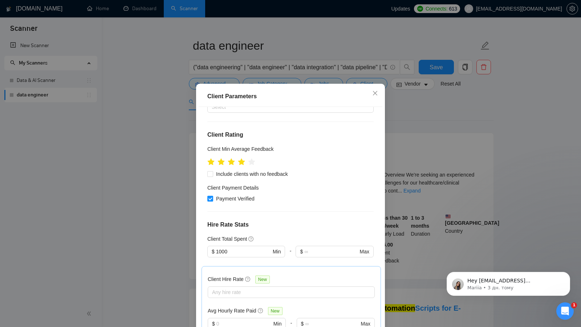
scroll to position [70, 0]
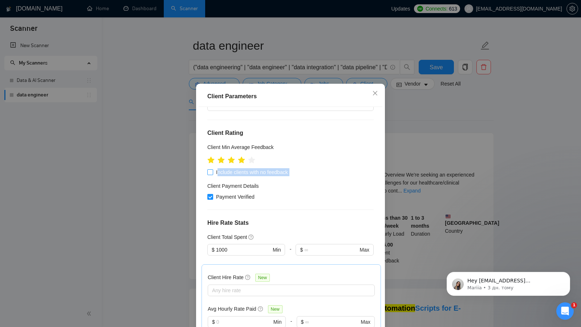
drag, startPoint x: 303, startPoint y: 176, endPoint x: 217, endPoint y: 173, distance: 86.1
click at [217, 173] on div "Client Location Include Client Countries Select Exclude Client Countries Select…" at bounding box center [290, 221] width 184 height 229
click at [298, 183] on div "Client Payment Details" at bounding box center [290, 187] width 166 height 11
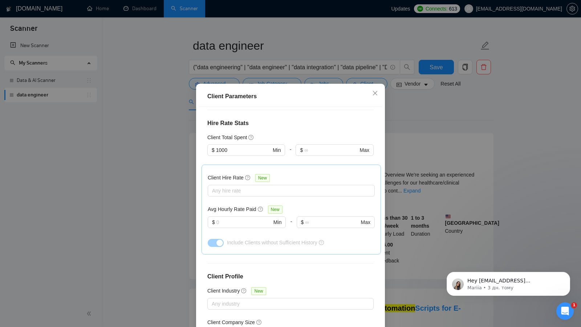
scroll to position [171, 0]
click at [250, 189] on div at bounding box center [287, 190] width 156 height 9
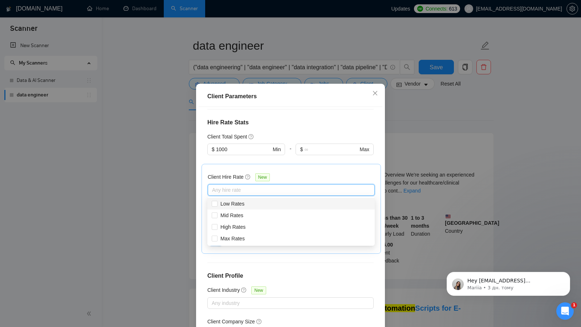
click at [246, 208] on div "Low Rates" at bounding box center [290, 204] width 167 height 12
click at [247, 204] on span "Low Rates" at bounding box center [232, 204] width 31 height 8
click at [217, 204] on input "Low Rates" at bounding box center [214, 203] width 5 height 5
checkbox input "true"
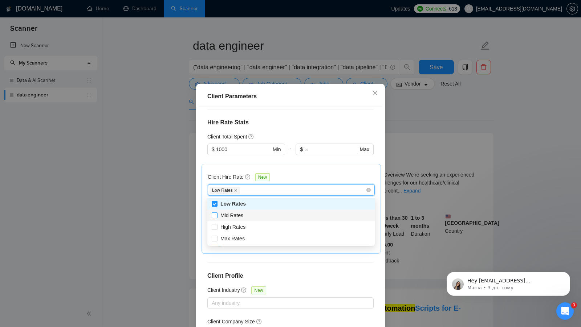
click at [245, 215] on span "Mid Rates" at bounding box center [231, 216] width 29 height 8
click at [217, 215] on input "Mid Rates" at bounding box center [214, 215] width 5 height 5
click at [214, 213] on input "Mid Rates" at bounding box center [214, 215] width 5 height 5
checkbox input "true"
click at [214, 205] on input "Low Rates" at bounding box center [214, 203] width 5 height 5
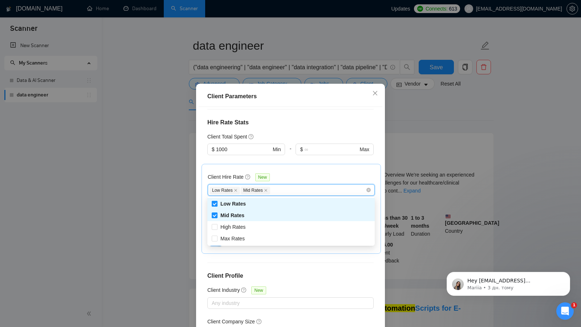
checkbox input "false"
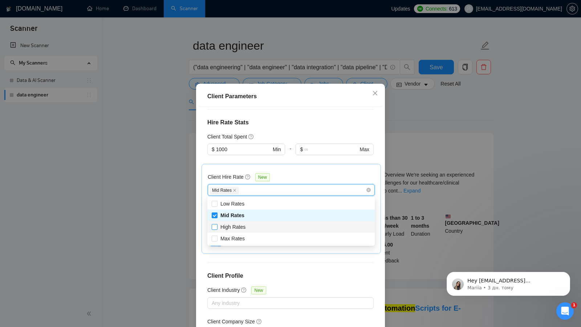
click at [214, 226] on input "High Rates" at bounding box center [214, 226] width 5 height 5
checkbox input "true"
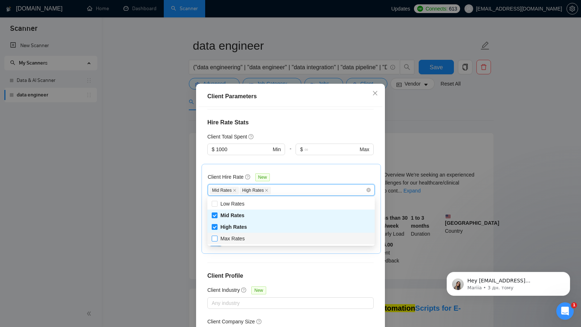
click at [213, 240] on input "Max Rates" at bounding box center [214, 238] width 5 height 5
checkbox input "true"
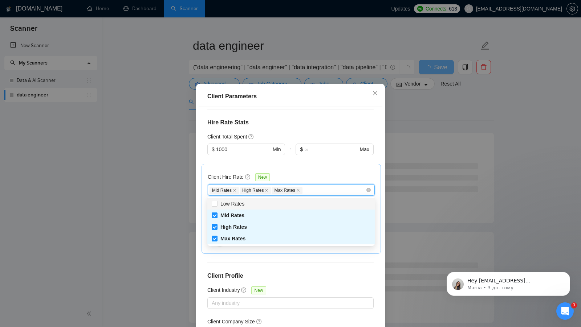
click at [327, 168] on div "Client Hire Rate New Mid Rates High Rates Max Rates Avg Hourly Rate Paid New $ …" at bounding box center [290, 209] width 179 height 90
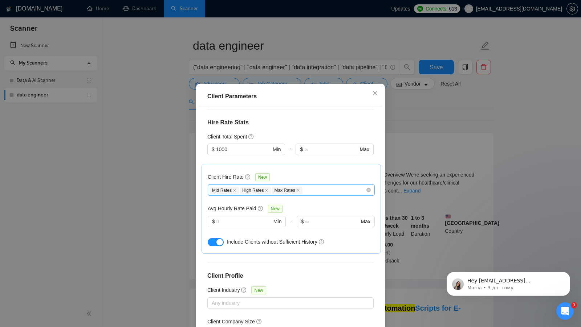
click at [327, 190] on div "Mid Rates High Rates Max Rates" at bounding box center [287, 190] width 156 height 9
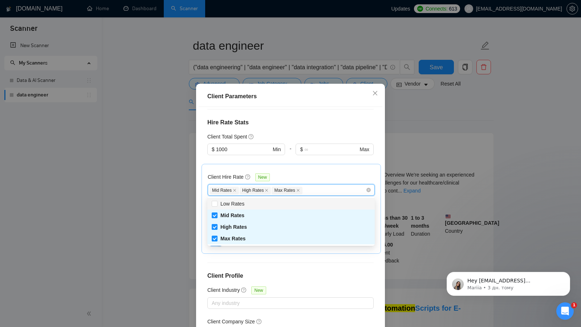
click at [336, 172] on div "Client Hire Rate New Mid Rates High Rates Max Rates Avg Hourly Rate Paid New $ …" at bounding box center [291, 209] width 167 height 78
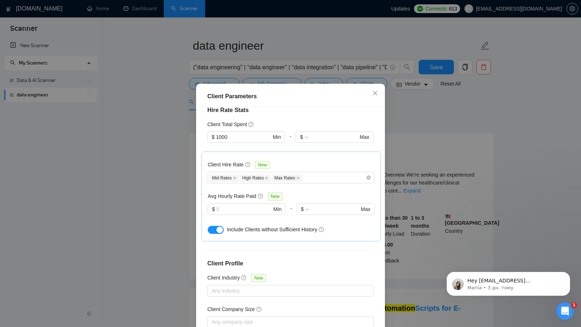
scroll to position [184, 0]
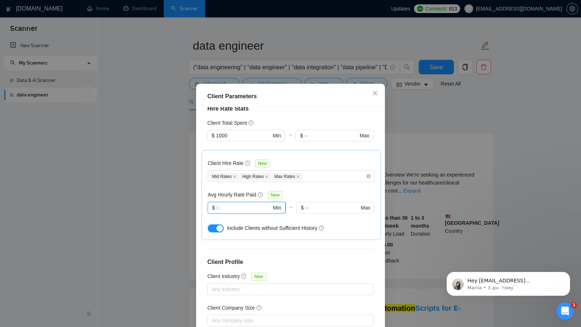
click at [247, 206] on input "text" at bounding box center [243, 208] width 55 height 8
type input "10"
click at [315, 264] on h4 "Client Profile" at bounding box center [290, 262] width 166 height 9
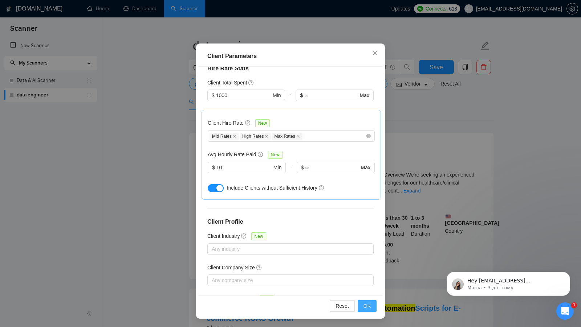
click at [370, 305] on span "OK" at bounding box center [366, 306] width 7 height 8
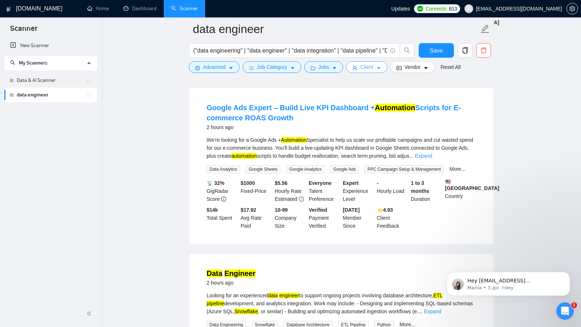
scroll to position [221, 0]
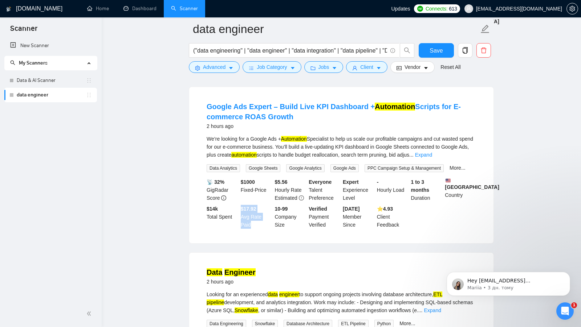
drag, startPoint x: 239, startPoint y: 217, endPoint x: 256, endPoint y: 232, distance: 22.9
click at [256, 229] on div "$17.92 Avg Rate Paid" at bounding box center [256, 217] width 34 height 24
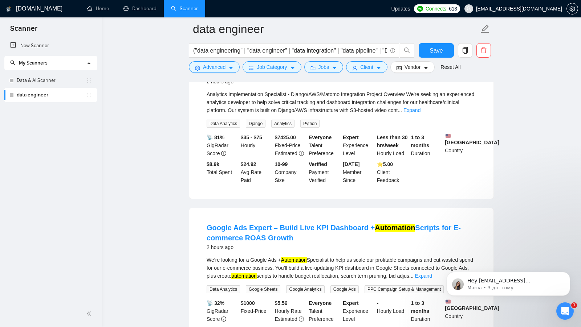
scroll to position [99, 0]
drag, startPoint x: 241, startPoint y: 170, endPoint x: 256, endPoint y: 189, distance: 24.1
click at [256, 189] on li "Analytics Implementation Specialist 2 hours ago Analytics Implementation Specia…" at bounding box center [341, 126] width 287 height 129
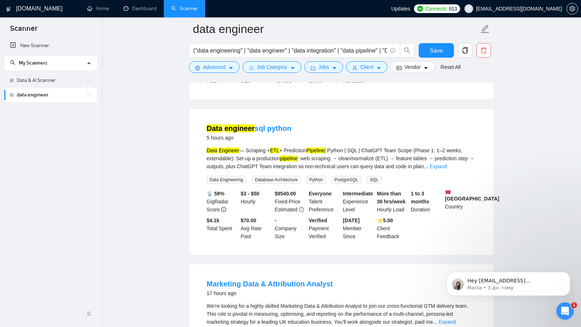
scroll to position [530, 0]
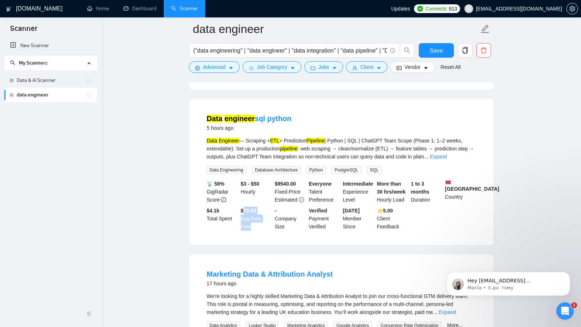
drag, startPoint x: 245, startPoint y: 221, endPoint x: 255, endPoint y: 236, distance: 17.7
click at [255, 231] on div "$70.00 Avg Rate Paid" at bounding box center [256, 219] width 34 height 24
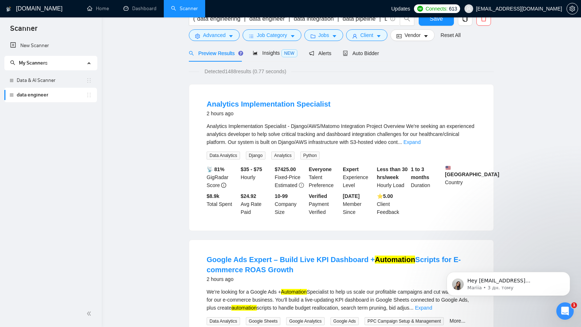
scroll to position [0, 0]
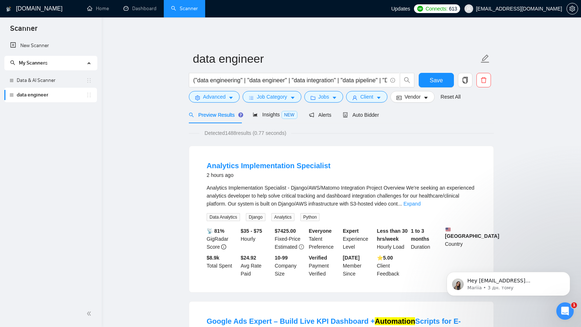
click at [376, 88] on div "("data engineering" | "data engineer" | "data integration" | "data pipeline" | …" at bounding box center [301, 82] width 229 height 18
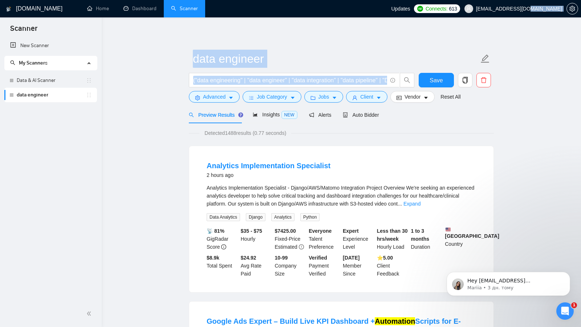
click at [376, 88] on div "("data engineering" | "data engineer" | "data integration" | "data pipeline" | …" at bounding box center [301, 82] width 229 height 18
click at [370, 94] on span "Client" at bounding box center [366, 97] width 13 height 8
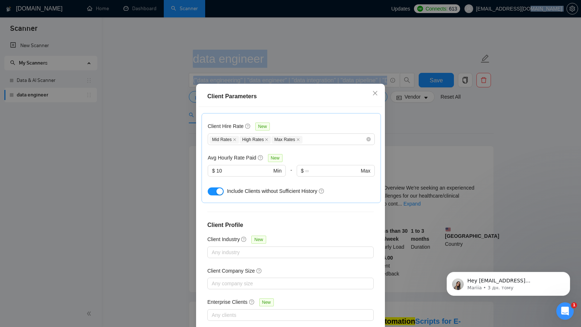
scroll to position [40, 0]
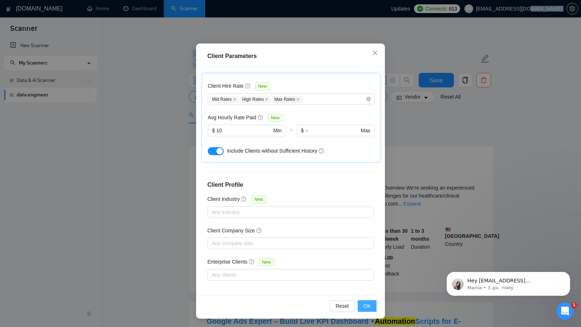
click at [370, 304] on span "OK" at bounding box center [366, 306] width 7 height 8
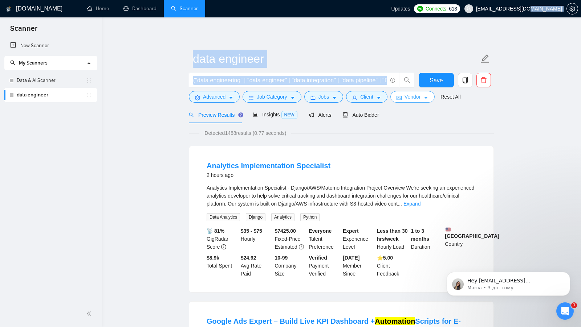
click at [426, 97] on icon "caret-down" at bounding box center [426, 98] width 4 height 2
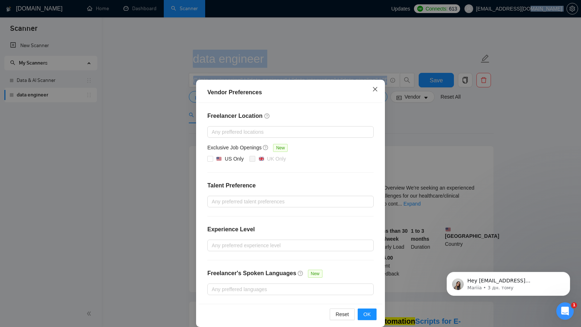
click at [371, 84] on span "Close" at bounding box center [375, 90] width 20 height 20
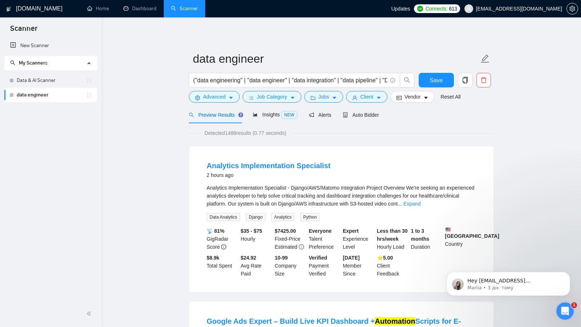
click at [429, 149] on div "Analytics Implementation Specialist 2 hours ago Analytics Implementation Specia…" at bounding box center [341, 219] width 304 height 146
click at [466, 81] on icon "copy" at bounding box center [465, 80] width 7 height 7
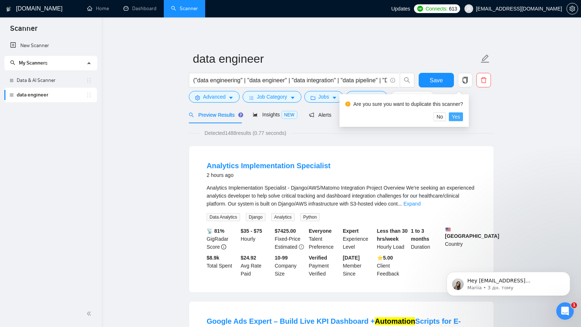
click at [455, 114] on span "Yes" at bounding box center [455, 117] width 8 height 8
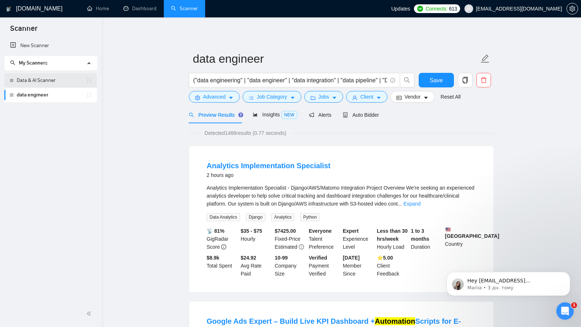
click at [21, 75] on link "Data & AI Scanner" at bounding box center [51, 80] width 69 height 15
click at [421, 78] on button "Save" at bounding box center [435, 80] width 35 height 15
click at [50, 79] on link "Data & AI Scanner" at bounding box center [51, 80] width 69 height 15
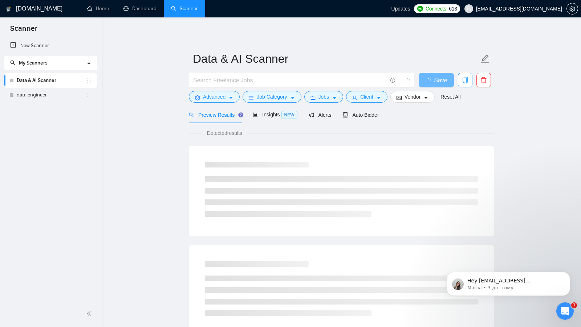
click at [462, 82] on icon "copy" at bounding box center [465, 80] width 7 height 7
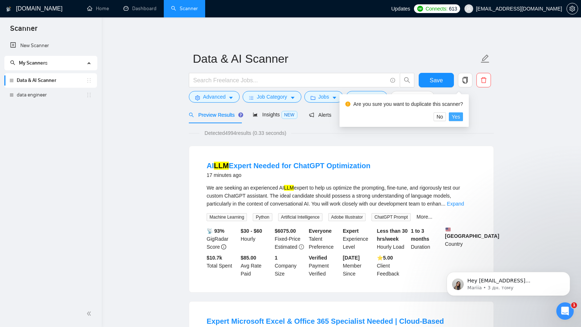
click at [460, 115] on span "Yes" at bounding box center [455, 117] width 8 height 8
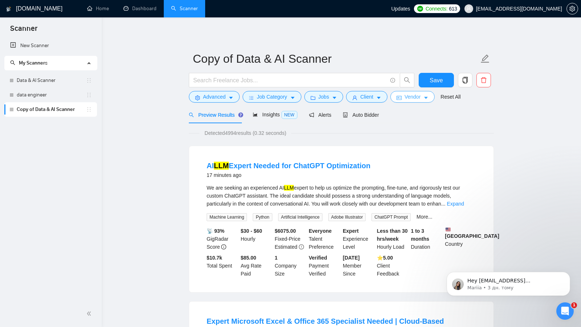
click at [425, 101] on button "Vendor" at bounding box center [412, 97] width 44 height 12
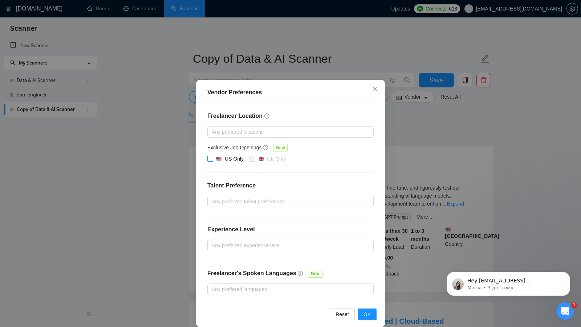
click at [211, 158] on input "US Only" at bounding box center [209, 158] width 5 height 5
checkbox input "true"
click at [365, 311] on span "OK" at bounding box center [366, 315] width 7 height 8
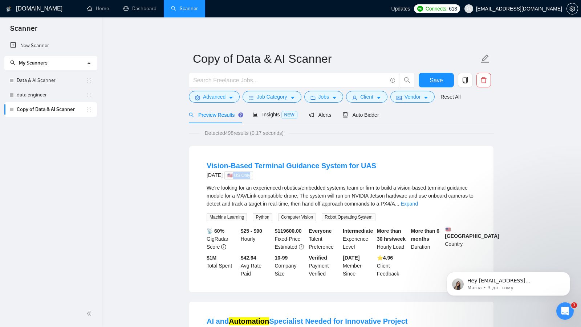
drag, startPoint x: 241, startPoint y: 174, endPoint x: 269, endPoint y: 175, distance: 27.6
click at [269, 175] on div "2 days ago 🇺🇸 US Only" at bounding box center [290, 175] width 169 height 9
click at [273, 175] on div "2 days ago 🇺🇸 US Only" at bounding box center [290, 175] width 169 height 9
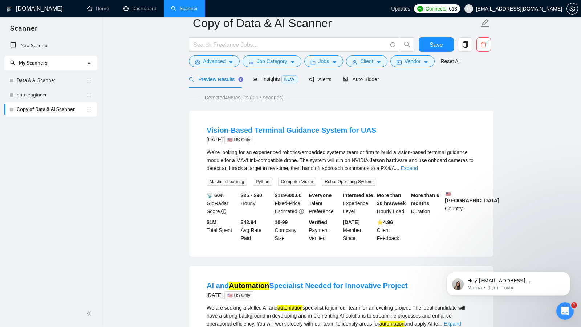
scroll to position [60, 0]
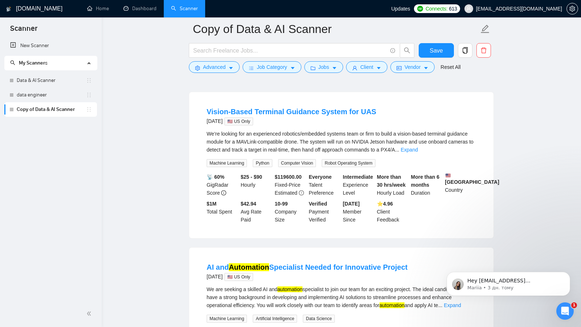
click at [251, 123] on span "🇺🇸 US Only" at bounding box center [238, 122] width 29 height 8
click at [250, 123] on span "🇺🇸 US Only" at bounding box center [238, 122] width 29 height 8
click at [282, 123] on div "2 days ago 🇺🇸 US Only" at bounding box center [290, 121] width 169 height 9
drag, startPoint x: 447, startPoint y: 183, endPoint x: 464, endPoint y: 186, distance: 18.1
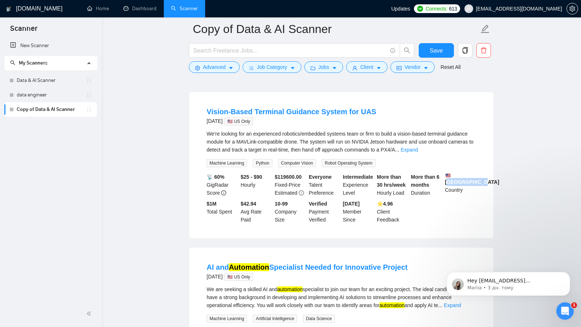
click at [464, 186] on div "United States Country" at bounding box center [460, 185] width 34 height 24
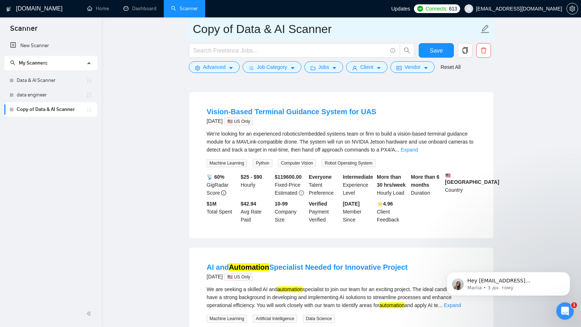
drag, startPoint x: 234, startPoint y: 33, endPoint x: 150, endPoint y: 31, distance: 84.6
type input "US only Data & AI Scanner"
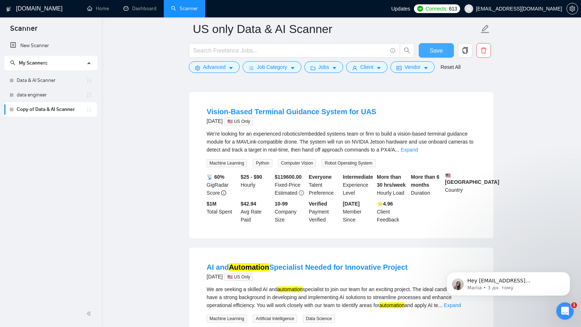
click at [436, 54] on span "Save" at bounding box center [435, 50] width 13 height 9
click at [410, 64] on span "Vendor" at bounding box center [412, 67] width 16 height 8
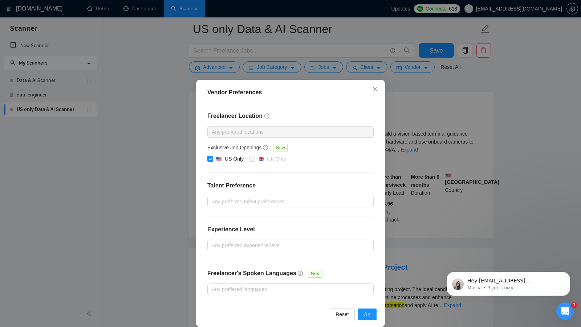
click at [443, 151] on div "Vendor Preferences Freelancer Location Any preffered locations Exclusive Job Op…" at bounding box center [290, 163] width 581 height 327
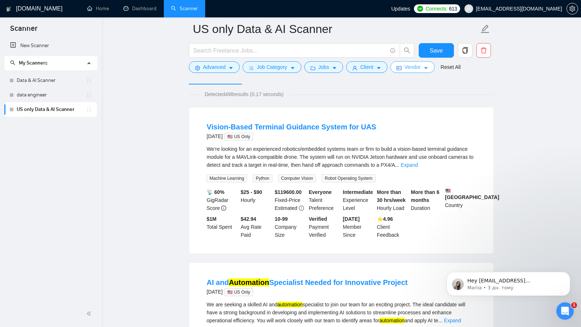
scroll to position [0, 0]
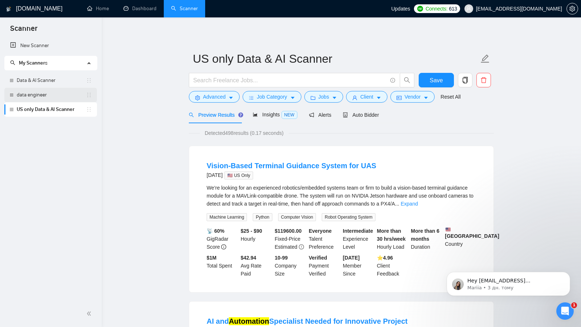
click at [54, 94] on link "data engineer" at bounding box center [51, 95] width 69 height 15
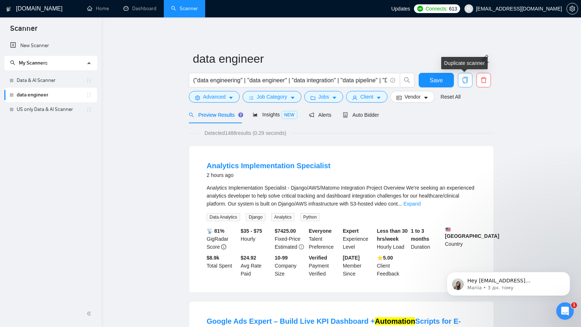
click at [466, 77] on icon "copy" at bounding box center [464, 80] width 5 height 7
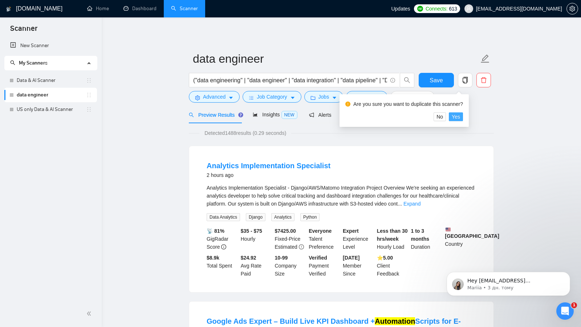
click at [459, 120] on span "Yes" at bounding box center [455, 117] width 8 height 8
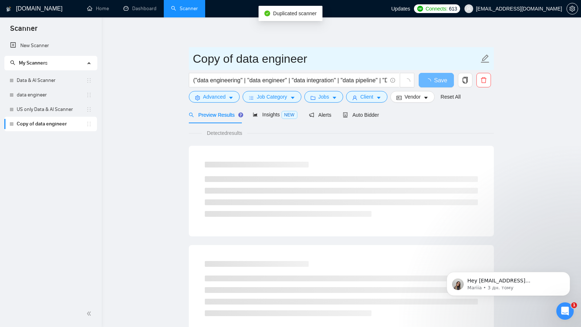
drag, startPoint x: 234, startPoint y: 64, endPoint x: 113, endPoint y: 58, distance: 121.7
click at [113, 58] on main "Copy of data engineer ("data engineering" | "data engineer" | "data integration…" at bounding box center [341, 331] width 456 height 605
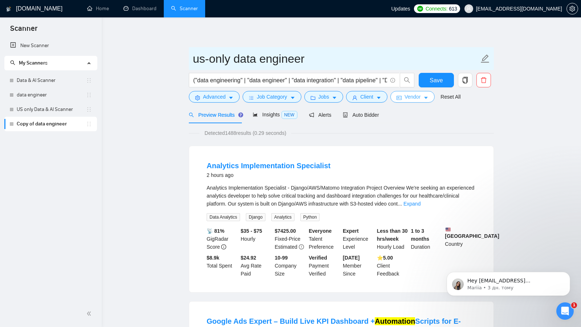
type input "us-only data engineer"
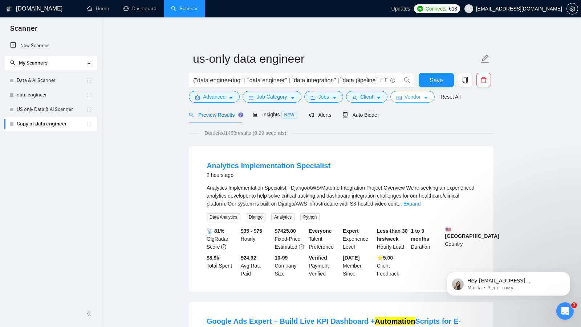
click at [406, 96] on button "Vendor" at bounding box center [412, 97] width 44 height 12
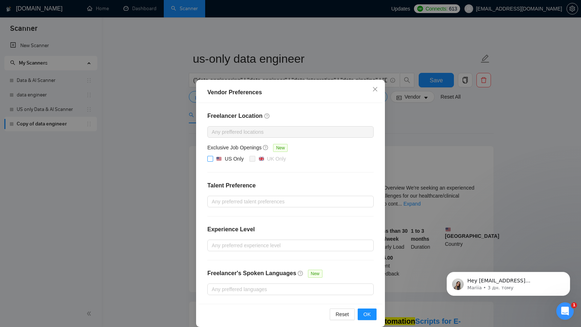
click at [216, 161] on span "US Only" at bounding box center [229, 159] width 33 height 9
click at [212, 161] on input "US Only" at bounding box center [209, 158] width 5 height 5
checkbox input "true"
click at [369, 312] on span "OK" at bounding box center [366, 315] width 7 height 8
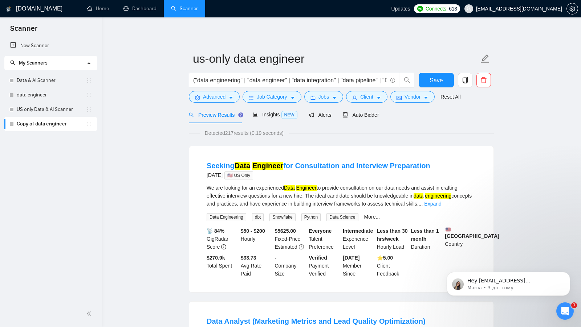
click at [234, 130] on span "Detected 217 results (0.19 seconds)" at bounding box center [244, 133] width 89 height 8
drag, startPoint x: 206, startPoint y: 173, endPoint x: 224, endPoint y: 173, distance: 17.8
click at [224, 173] on li "Seeking Data Engineer for Consultation and Interview Preparation 6 days ago 🇺🇸 …" at bounding box center [341, 219] width 287 height 129
click at [434, 84] on span "Save" at bounding box center [435, 80] width 13 height 9
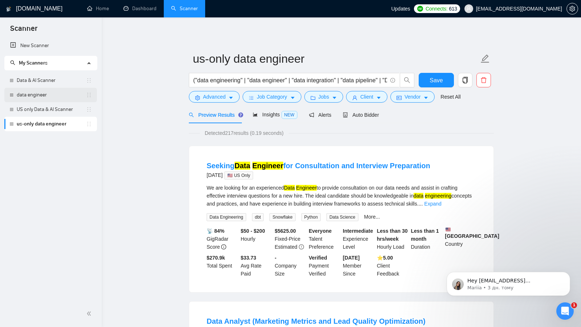
click at [42, 92] on link "data engineer" at bounding box center [51, 95] width 69 height 15
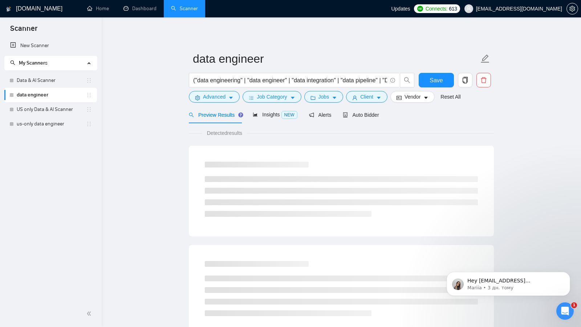
checkbox input "false"
click at [423, 104] on form "data engineer ("data engineering" | "data engineer" | "data integration" | "dat…" at bounding box center [341, 76] width 305 height 59
click at [421, 101] on button "Vendor" at bounding box center [412, 97] width 44 height 12
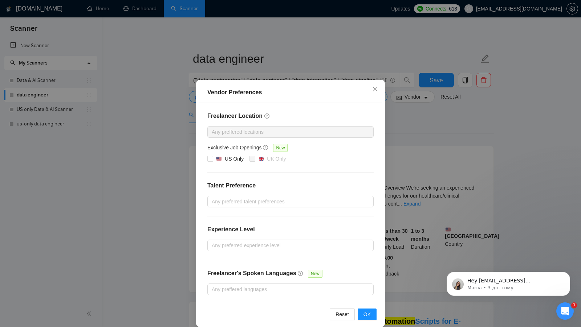
scroll to position [6, 0]
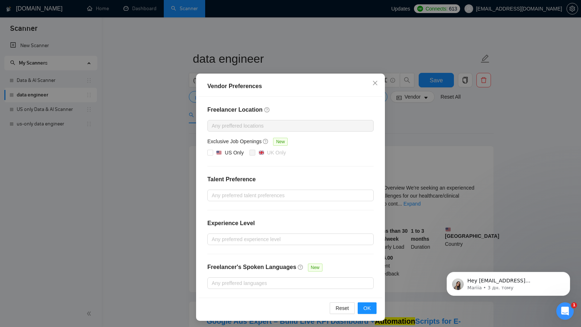
click at [295, 129] on div at bounding box center [286, 126] width 155 height 9
click at [249, 192] on div at bounding box center [286, 195] width 155 height 9
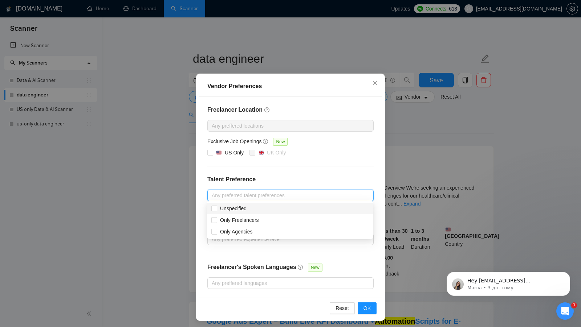
click at [323, 178] on h4 "Talent Preference" at bounding box center [290, 179] width 166 height 9
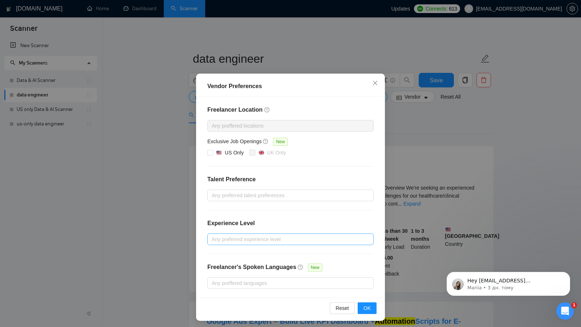
click at [259, 235] on div at bounding box center [286, 239] width 155 height 9
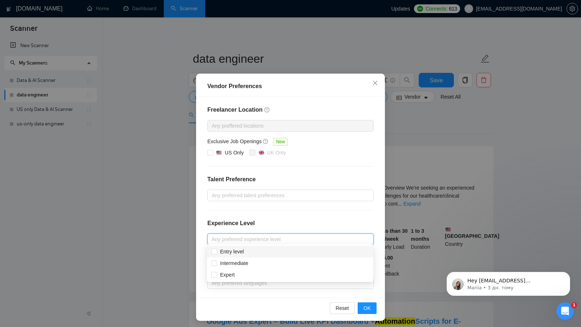
click at [300, 228] on div "Experience Level" at bounding box center [290, 226] width 166 height 15
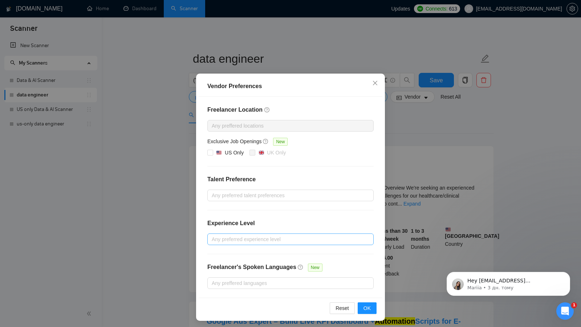
click at [290, 235] on div at bounding box center [286, 239] width 155 height 9
click at [306, 228] on div "Experience Level" at bounding box center [290, 226] width 166 height 15
click at [370, 304] on span "OK" at bounding box center [366, 308] width 7 height 8
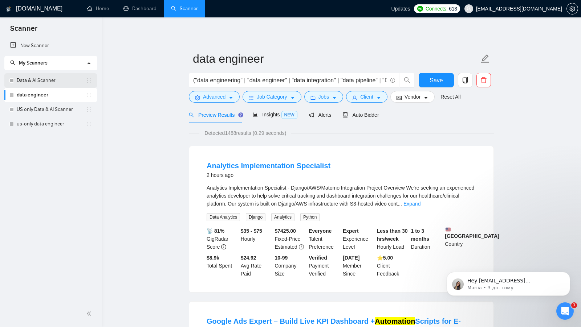
click at [43, 75] on link "Data & AI Scanner" at bounding box center [51, 80] width 69 height 15
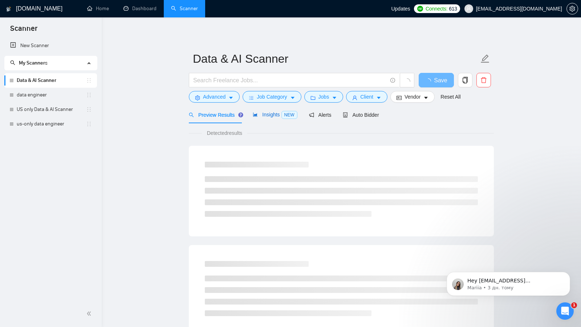
click at [279, 111] on div "Insights NEW" at bounding box center [275, 115] width 44 height 8
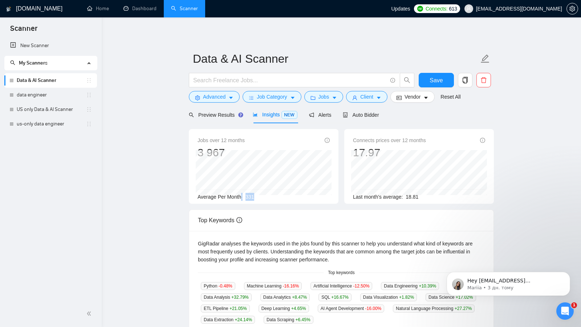
drag, startPoint x: 242, startPoint y: 195, endPoint x: 287, endPoint y: 195, distance: 45.4
click at [287, 195] on div "Average Per Month: 331" at bounding box center [263, 197] width 132 height 8
click at [177, 119] on main "Data & AI Scanner Save Advanced Job Category Jobs Client Vendor Reset All Previ…" at bounding box center [341, 272] width 456 height 487
click at [210, 118] on div "Preview Results" at bounding box center [215, 115] width 52 height 8
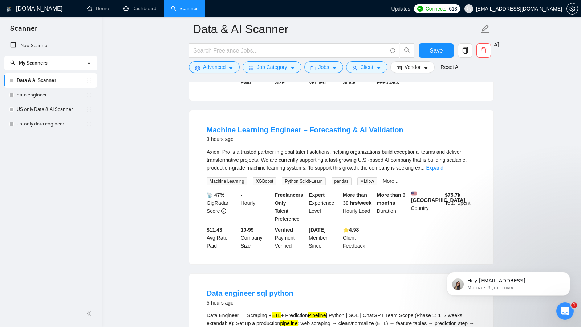
scroll to position [1493, 0]
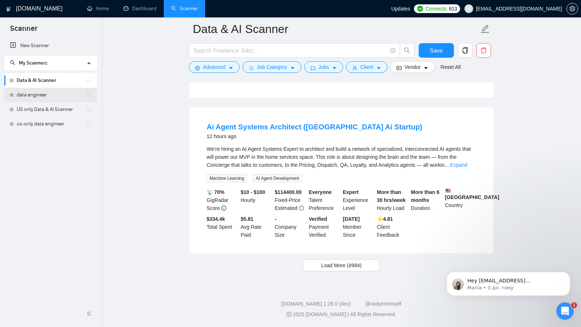
click at [44, 93] on link "data engineer" at bounding box center [51, 95] width 69 height 15
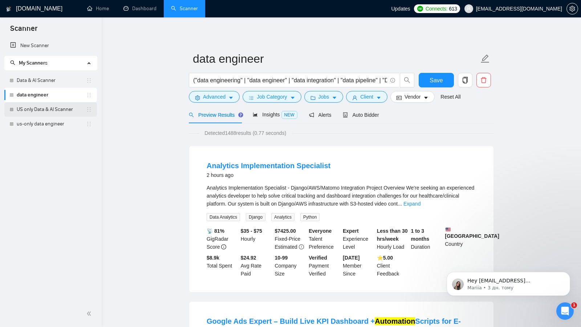
click at [49, 112] on link "US only Data & AI Scanner" at bounding box center [51, 109] width 69 height 15
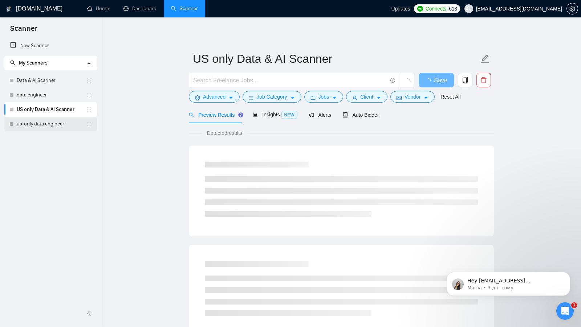
click at [52, 121] on link "us-only data engineer" at bounding box center [51, 124] width 69 height 15
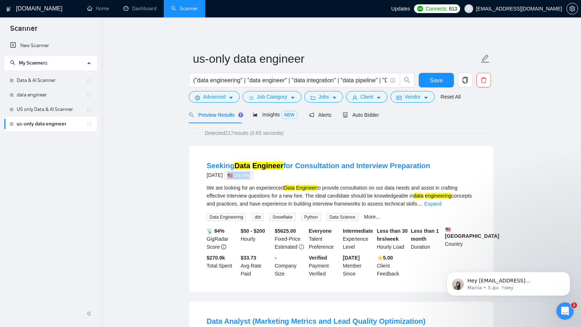
drag, startPoint x: 235, startPoint y: 175, endPoint x: 272, endPoint y: 175, distance: 37.0
click at [272, 175] on div "6 days ago 🇺🇸 US Only" at bounding box center [318, 175] width 224 height 9
click at [142, 12] on link "Dashboard" at bounding box center [139, 8] width 33 height 6
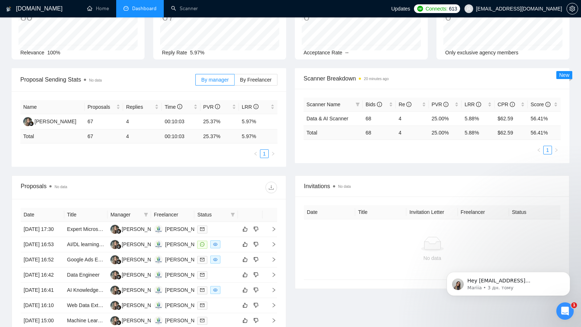
scroll to position [130, 0]
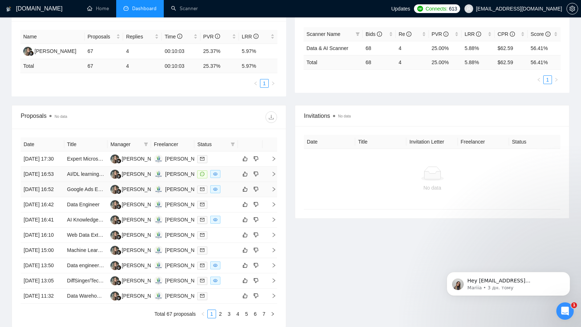
click at [226, 196] on td at bounding box center [216, 189] width 44 height 15
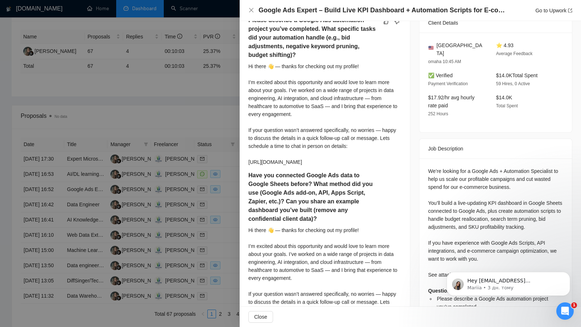
scroll to position [197, 0]
drag, startPoint x: 252, startPoint y: 159, endPoint x: 373, endPoint y: 161, distance: 121.2
click at [373, 161] on div "Hi there 👋 — thanks for checking out my profile! I’m excited about this opportu…" at bounding box center [324, 114] width 153 height 104
drag, startPoint x: 352, startPoint y: 161, endPoint x: 246, endPoint y: 161, distance: 106.0
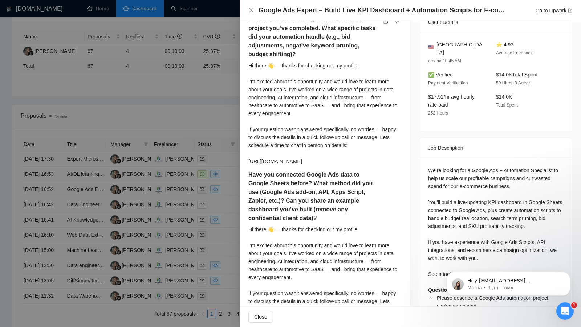
click at [282, 161] on div "Hi there 👋 — thanks for checking out my profile! I’m excited about this opportu…" at bounding box center [324, 114] width 153 height 104
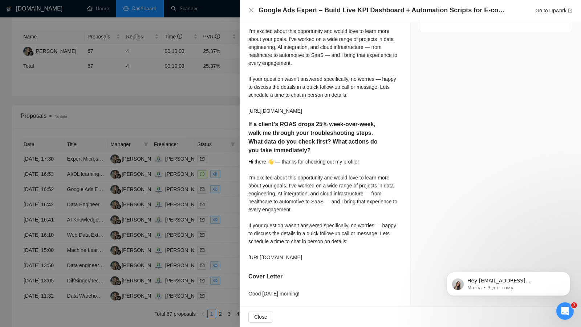
scroll to position [709, 0]
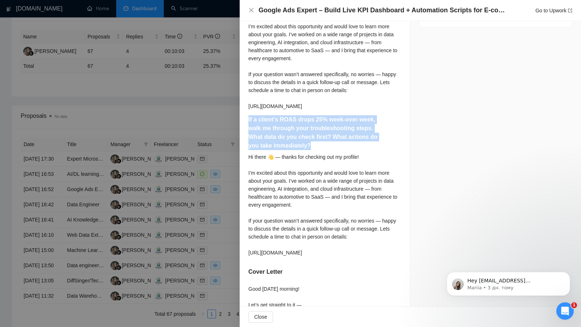
drag, startPoint x: 248, startPoint y: 119, endPoint x: 333, endPoint y: 151, distance: 90.4
click at [333, 151] on div "If a client’s ROAS drops 25% week-over-week, walk me through your troubleshooti…" at bounding box center [324, 134] width 153 height 38
drag, startPoint x: 251, startPoint y: 252, endPoint x: 366, endPoint y: 251, distance: 114.7
click at [366, 251] on div "Hi there 👋 — thanks for checking out my profile! I’m excited about this opportu…" at bounding box center [324, 205] width 153 height 104
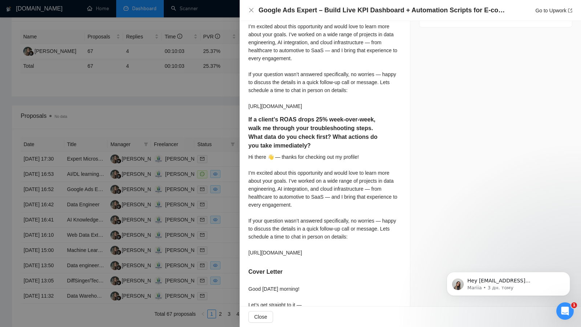
click at [189, 90] on div at bounding box center [290, 163] width 581 height 327
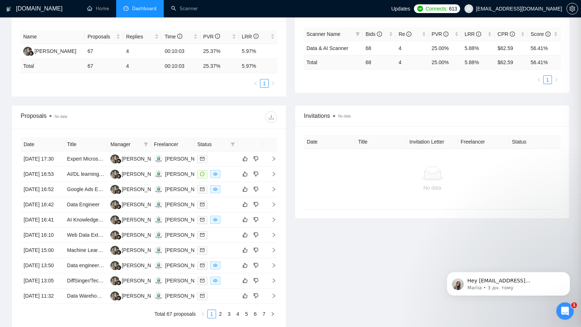
click at [188, 5] on link "Scanner" at bounding box center [184, 8] width 27 height 6
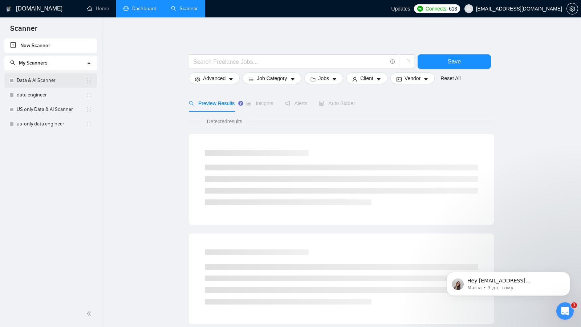
click at [45, 74] on link "Data & AI Scanner" at bounding box center [51, 80] width 69 height 15
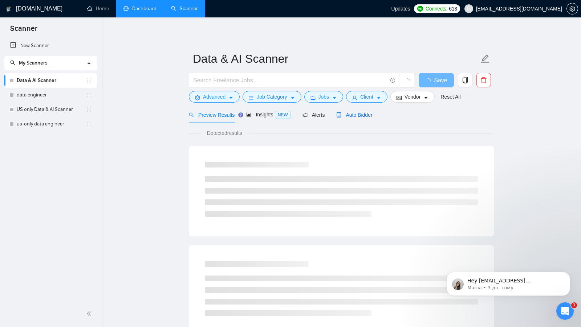
click at [355, 113] on span "Auto Bidder" at bounding box center [354, 115] width 36 height 6
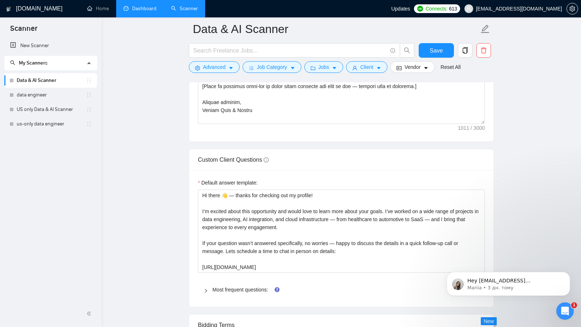
scroll to position [964, 0]
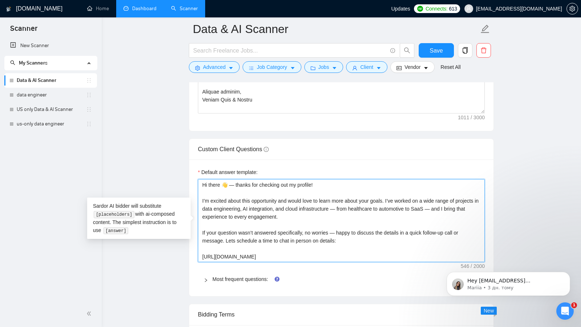
drag, startPoint x: 200, startPoint y: 189, endPoint x: 341, endPoint y: 259, distance: 158.2
click at [341, 259] on textarea "Hi there 👋 — thanks for checking out my profile! I’m excited about this opportu…" at bounding box center [341, 220] width 287 height 83
drag, startPoint x: 341, startPoint y: 259, endPoint x: 201, endPoint y: 189, distance: 157.1
click at [201, 189] on textarea "Hi there 👋 — thanks for checking out my profile! I’m excited about this opportu…" at bounding box center [341, 220] width 287 height 83
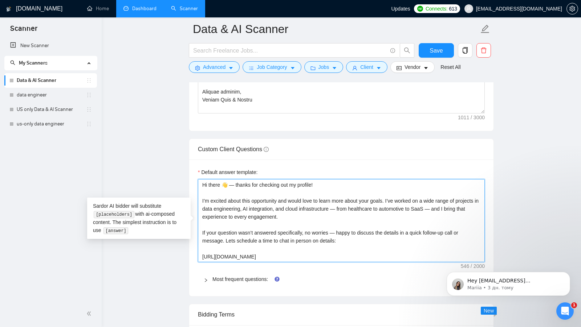
click at [319, 254] on textarea "Hi there 👋 — thanks for checking out my profile! I’m excited about this opportu…" at bounding box center [341, 220] width 287 height 83
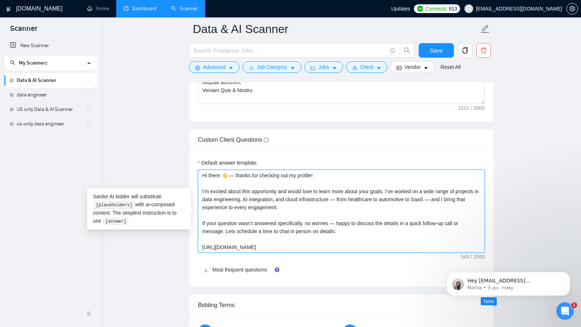
scroll to position [973, 0]
click at [241, 269] on span "Most frequent questions:" at bounding box center [345, 270] width 266 height 8
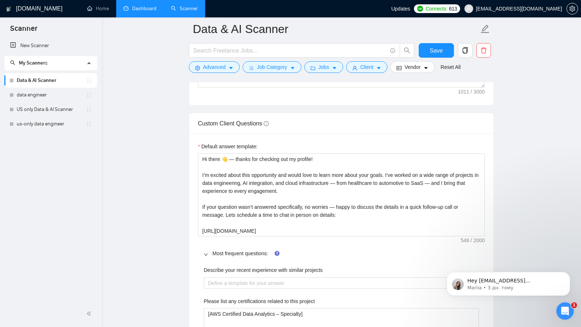
scroll to position [989, 0]
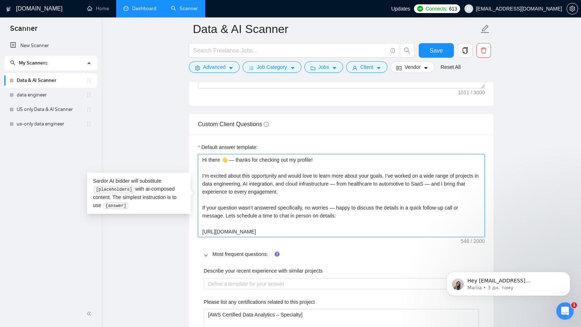
drag, startPoint x: 313, startPoint y: 231, endPoint x: 202, endPoint y: 161, distance: 130.8
click at [202, 161] on textarea "Hi there 👋 — thanks for checking out my profile! I’m excited about this opportu…" at bounding box center [341, 195] width 287 height 83
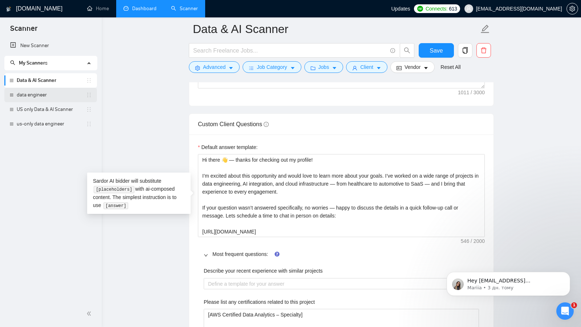
click at [57, 94] on link "data engineer" at bounding box center [51, 95] width 69 height 15
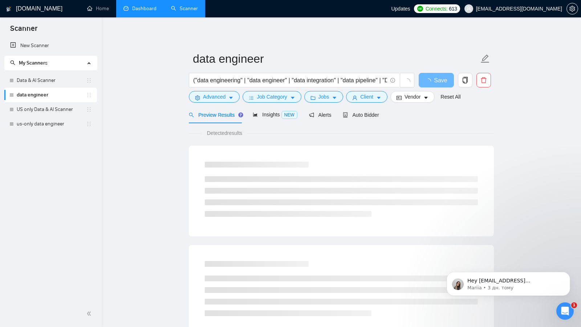
click at [57, 94] on link "data engineer" at bounding box center [51, 95] width 69 height 15
click at [356, 112] on span "Auto Bidder" at bounding box center [361, 115] width 36 height 6
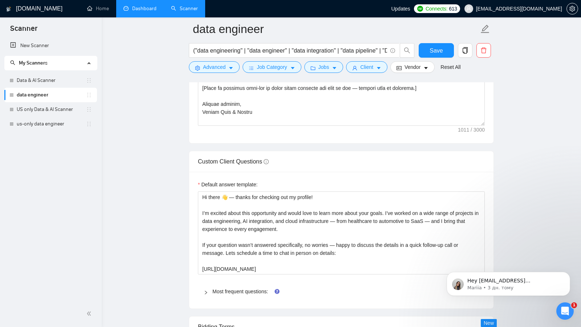
scroll to position [964, 0]
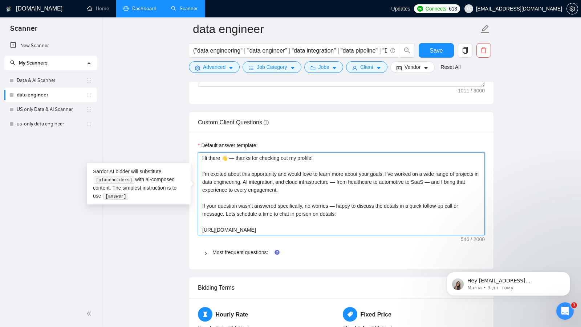
drag, startPoint x: 311, startPoint y: 222, endPoint x: 176, endPoint y: 148, distance: 154.0
click at [177, 148] on main "data engineer ("data engineering" | "data engineer" | "data integration" | "dat…" at bounding box center [341, 68] width 456 height 2006
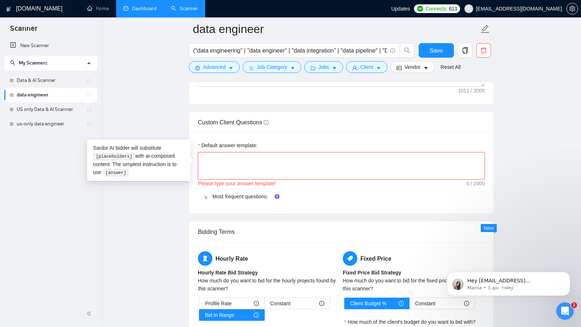
type textarea "["
type textarea "[]"
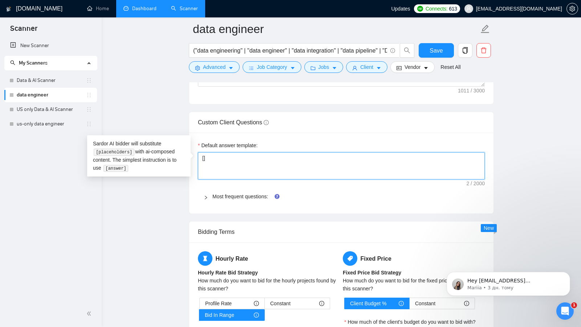
type textarea "[a]"
type textarea "[an]"
type textarea "[ans]"
type textarea "[ansq]"
type textarea "[ansqe]"
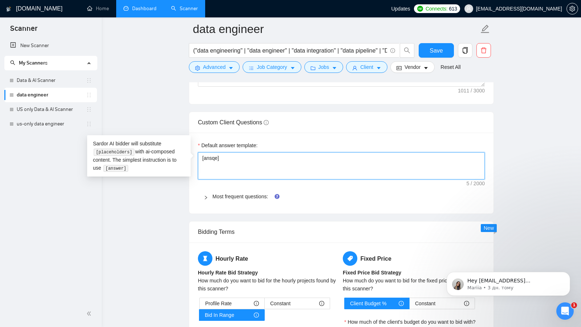
type textarea "[ansqer]"
type textarea "[ansqer ]"
type textarea "[ansqer]"
type textarea "[ansqe]"
type textarea "[ansq]"
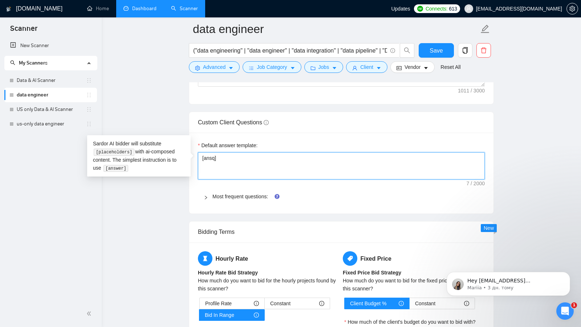
type textarea "[ans]"
type textarea "[answ]"
type textarea "[answe]"
type textarea "[answer]"
type textarea "[answer ]"
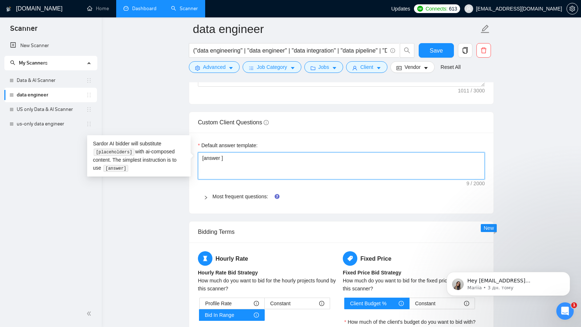
type textarea "[answer o]"
type textarea "[answer on]"
type textarea "[answer on ]"
type textarea "[answer on a]"
type textarea "[answer on a ]"
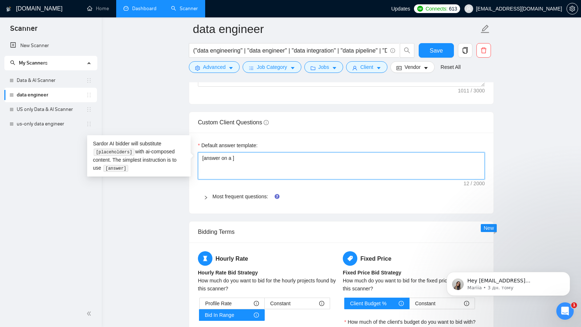
type textarea "[answer on a c]"
type textarea "[answer on a cl]"
type textarea "[answer on a cli]"
type textarea "[answer on a clie]"
type textarea "[answer on a clien]"
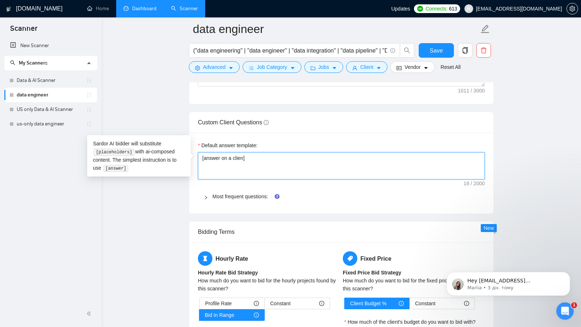
type textarea "[answer on a client]"
type textarea "[answer on a client ]"
type textarea "[answer on a client q]"
type textarea "[answer on a client qu]"
type textarea "[answer on a client que]"
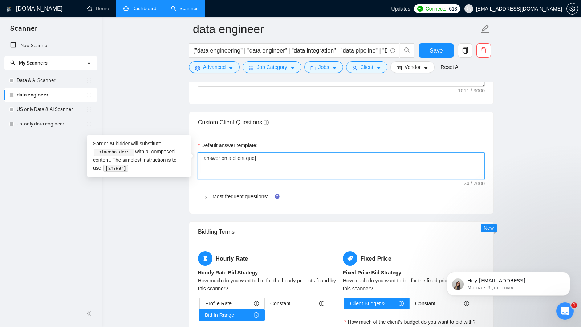
type textarea "[answer on a client ques]"
type textarea "[answer on a client quest]"
type textarea "[answer on a client questio]"
type textarea "[answer on a client question]"
type textarea "[answer on a client question ]"
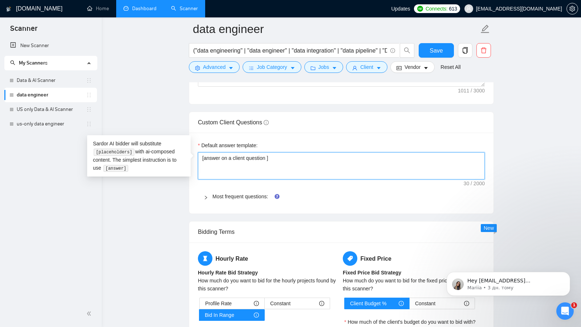
type textarea "[answer on a client question r]"
type textarea "[answer on a client question re]"
type textarea "[answer on a client question r]"
type textarea "[answer on a client question ]"
type textarea "[answer on a client question us]"
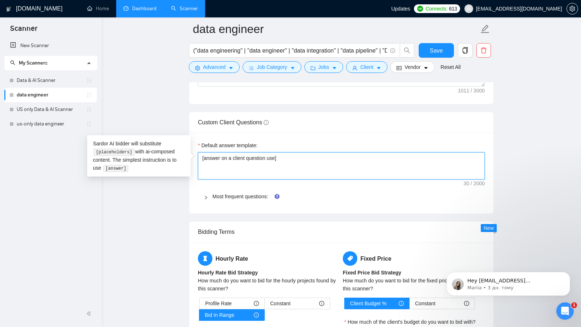
type textarea "[answer on a client question use ]"
type textarea "[answer on a client question use i]"
type textarea "[answer on a client question use in]"
type textarea "[answer on a client question use inf]"
type textarea "[answer on a client question use info]"
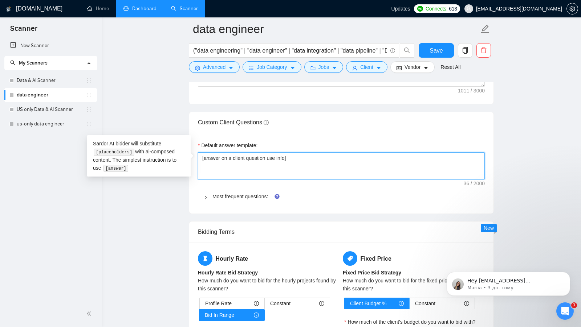
type textarea "[answer on a client question use infor]"
type textarea "[answer on a client question use inform]"
type textarea "[answer on a client question use informa]"
type textarea "[answer on a client question use informat]"
type textarea "[answer on a client question use informati]"
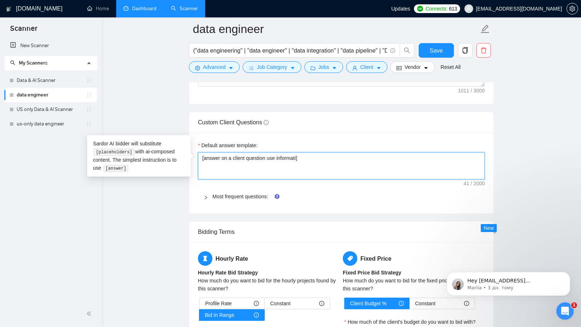
type textarea "[answer on a client question use informatio]"
type textarea "[answer on a client question use information]"
type textarea "[answer on a client question use information ]"
type textarea "[answer on a client question use information f]"
type textarea "[answer on a client question use information fr]"
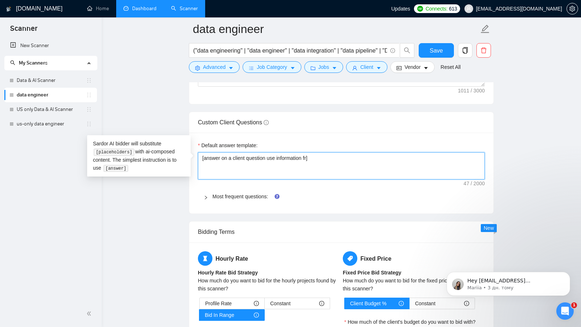
type textarea "[answer on a client question use information fro]"
type textarea "[answer on a client question use information from]"
type textarea "[answer on a client question use information from ]"
type textarea "[answer on a client question use information from m]"
type textarea "[answer on a client question use information from my ]"
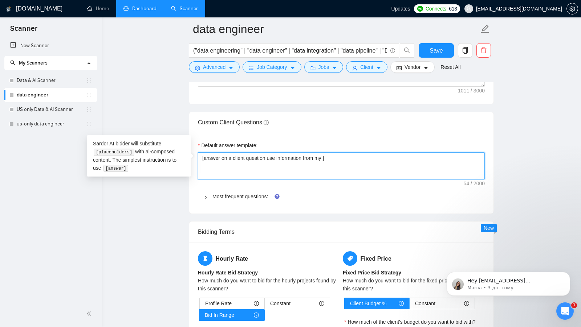
type textarea "[answer on a client question use information from my p]"
type textarea "[answer on a client question use information from my pr]"
type textarea "[answer on a client question use information from my pro]"
type textarea "[answer on a client question use information from my prof]"
type textarea "[answer on a client question use information from my profi]"
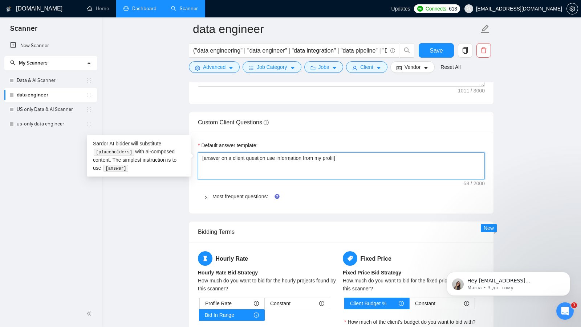
type textarea "[answer on a client question use information from my profile]"
type textarea "[answer on a client question use information from my profile ]"
type textarea "[answer on a client question use information from my profile]"
type textarea "[answer on a client question use information from my profile ]"
type textarea "[answer on a client question use information from my profile t]"
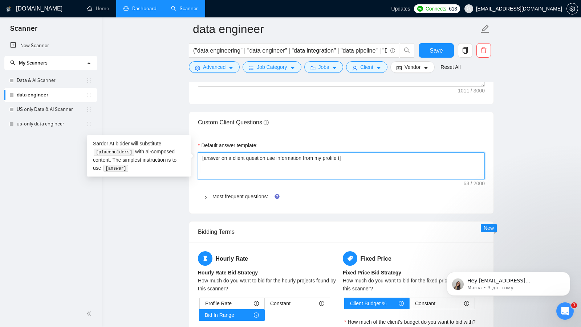
type textarea "[answer on a client question use information from my profile to]"
type textarea "[answer on a client question use information from my profile to ]"
type textarea "[answer on a client question use information from my profile to m]"
type textarea "[answer on a client question use information from my profile to ma]"
type textarea "[answer on a client question use information from my profile to mak]"
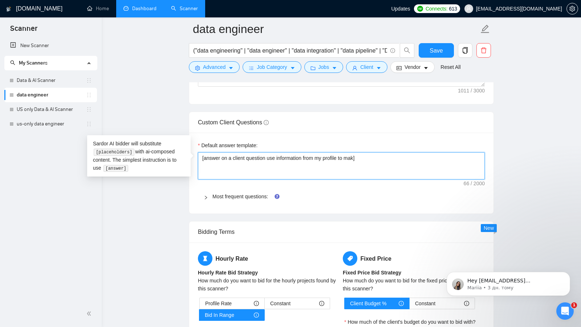
type textarea "[answer on a client question use information from my profile to make]"
type textarea "[answer on a client question use information from my profile to mak]"
type textarea "[answer on a client question use information from my profile to ma]"
type textarea "[answer on a client question use information from my profile to m]"
type textarea "[answer on a client question use information from my profile to ]"
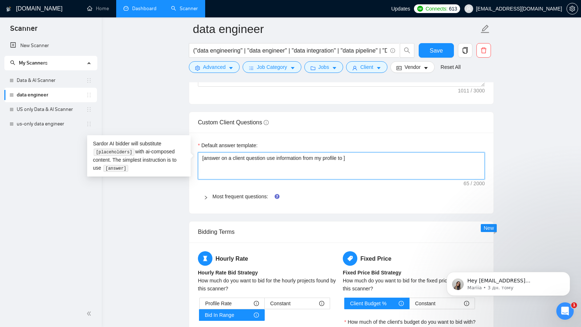
type textarea "[answer on a client question use information from my profile to p]"
type textarea "[answer on a client question use information from my profile to pr]"
type textarea "[answer on a client question use information from my profile to pro]"
type textarea "[answer on a client question use information from my profile to prov]"
type textarea "[answer on a client question use information from my profile to provi]"
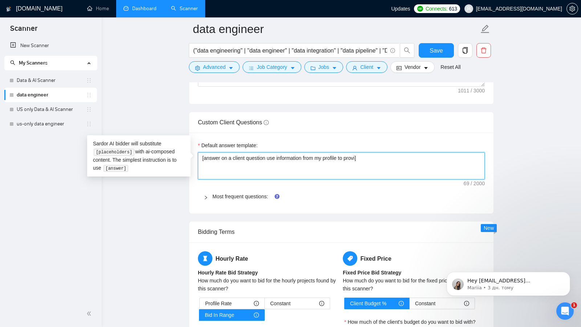
type textarea "[answer on a client question use information from my profile to provid]"
type textarea "[answer on a client question use information from my profile to provide]"
type textarea "[answer on a client question use information from my profile to provide ]"
type textarea "[answer on a client question use information from my profile to provide s]"
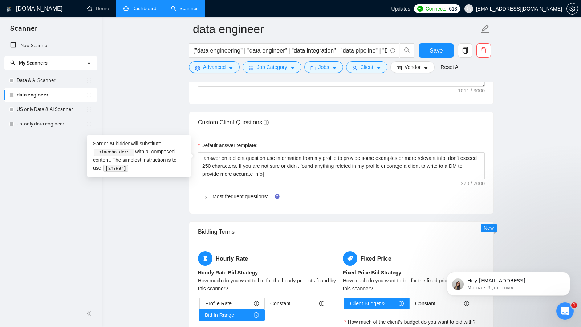
click at [297, 179] on div "Default answer template: [answer on a client question use information from my p…" at bounding box center [341, 173] width 304 height 81
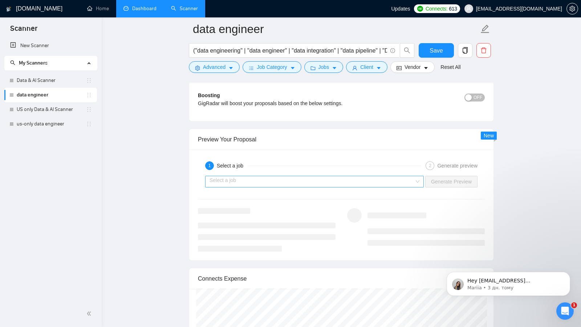
scroll to position [1315, 0]
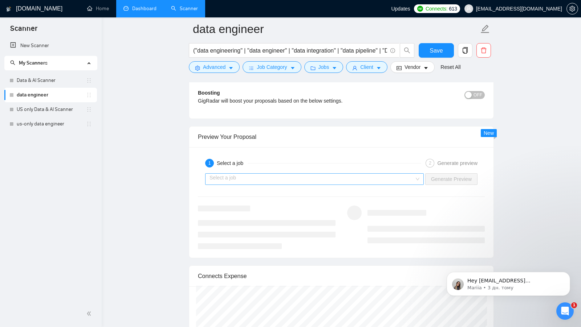
click at [370, 174] on input "search" at bounding box center [311, 179] width 205 height 11
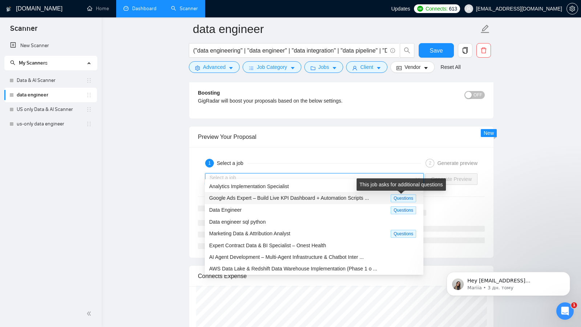
click at [378, 200] on div "Google Ads Expert – Build Live KPI Dashboard + Automation Scripts ..." at bounding box center [299, 198] width 181 height 8
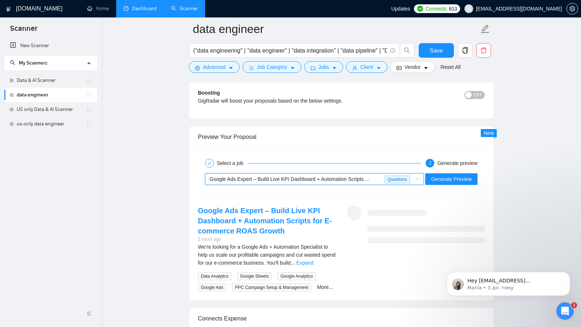
click at [322, 260] on div "We’re looking for a Google Ads + Automation Specialist to help us scale our pro…" at bounding box center [267, 255] width 138 height 24
click at [313, 260] on link "Expand" at bounding box center [304, 263] width 17 height 6
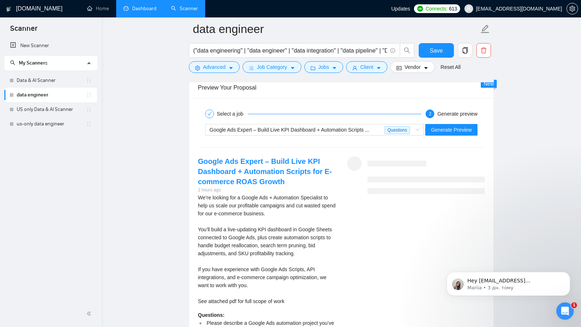
scroll to position [1363, 0]
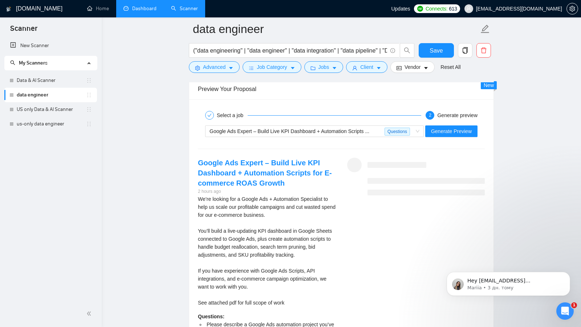
click at [447, 132] on div "Google Ads Expert – Build Live KPI Dashboard + Automation Scripts ... Questions…" at bounding box center [341, 131] width 288 height 17
click at [452, 127] on span "Generate Preview" at bounding box center [451, 131] width 41 height 8
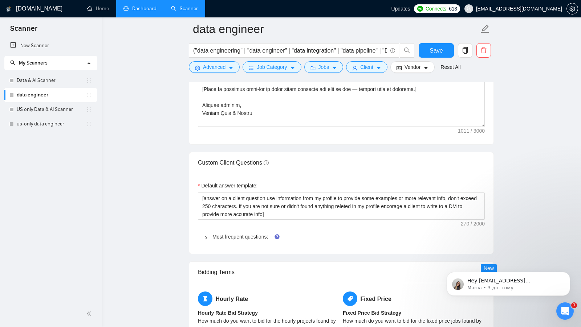
scroll to position [922, 0]
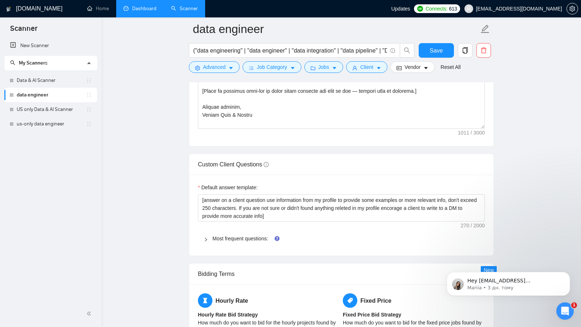
click at [299, 221] on div "Default answer template: [answer on a client question use information from my p…" at bounding box center [341, 215] width 304 height 81
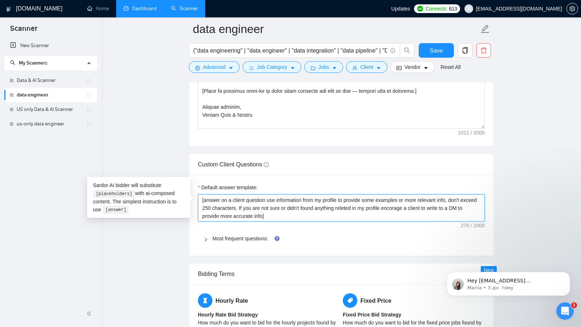
drag, startPoint x: 292, startPoint y: 209, endPoint x: 198, endPoint y: 189, distance: 95.2
click at [198, 195] on textarea "[answer on a client question use information from my profile to provide some ex…" at bounding box center [341, 208] width 287 height 27
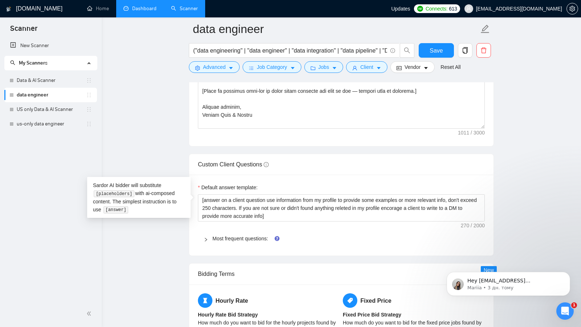
click at [336, 175] on div "Default answer template: [answer on a client question use information from my p…" at bounding box center [341, 215] width 304 height 81
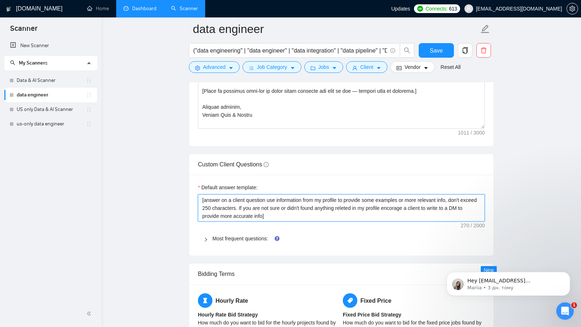
click at [277, 195] on textarea "[answer on a client question use information from my profile to provide some ex…" at bounding box center [341, 208] width 287 height 27
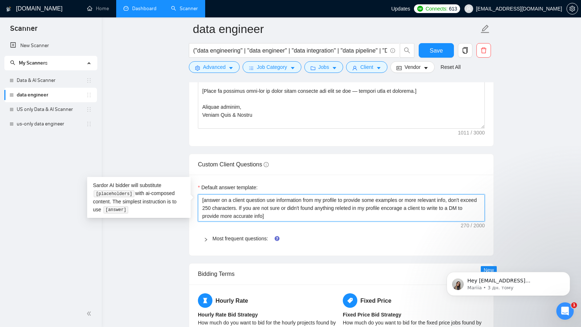
click at [277, 195] on textarea "[answer on a client question use information from my profile to provide some ex…" at bounding box center [341, 208] width 287 height 27
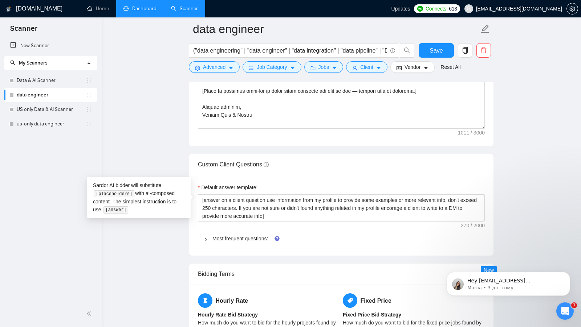
click at [524, 198] on main "data engineer ("data engineering" | "data engineer" | "data integration" | "dat…" at bounding box center [341, 229] width 456 height 2245
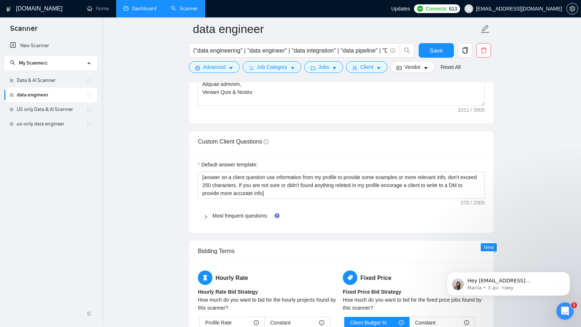
scroll to position [944, 0]
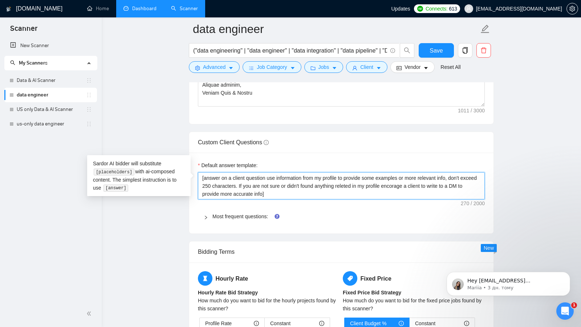
drag, startPoint x: 295, startPoint y: 191, endPoint x: 204, endPoint y: 178, distance: 91.7
click at [205, 178] on textarea "[answer on a client question use information from my profile to provide some ex…" at bounding box center [341, 185] width 287 height 27
click at [316, 178] on textarea "[answer on a client question use information from my profile to provide some ex…" at bounding box center [341, 185] width 287 height 27
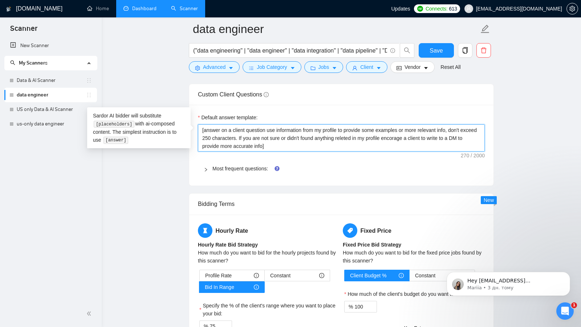
scroll to position [1053, 0]
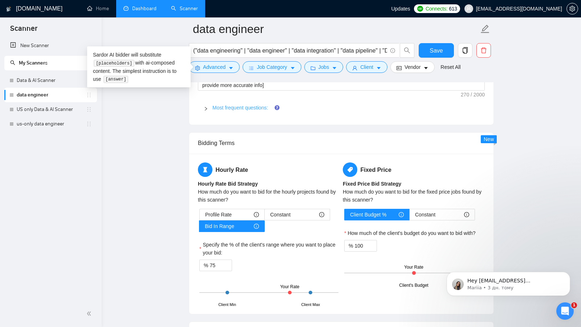
click at [222, 105] on link "Most frequent questions:" at bounding box center [240, 108] width 56 height 6
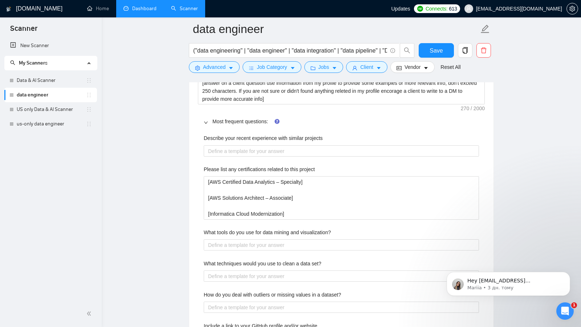
scroll to position [1037, 0]
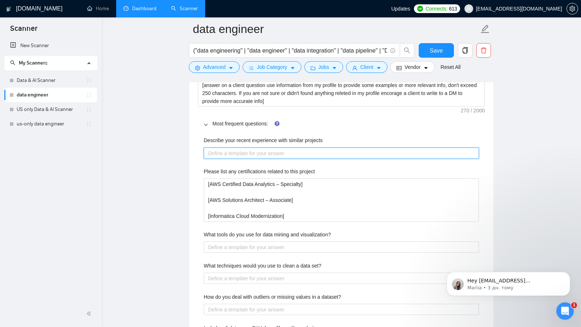
click at [279, 148] on projects "Describe your recent experience with similar projects" at bounding box center [341, 153] width 275 height 11
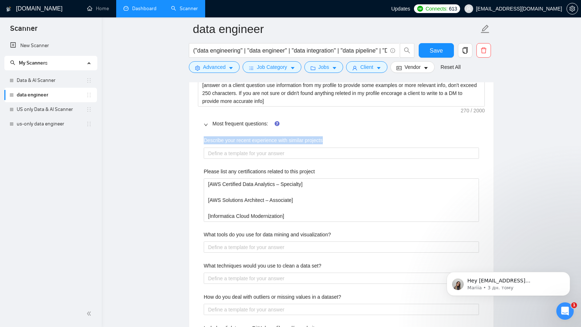
drag, startPoint x: 200, startPoint y: 132, endPoint x: 353, endPoint y: 140, distance: 153.3
click at [343, 137] on div "Describe your recent experience with similar projects" at bounding box center [341, 141] width 275 height 11
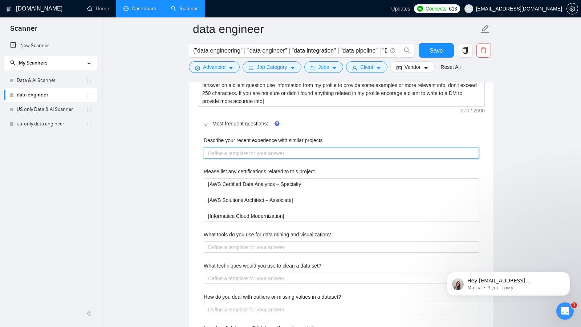
click at [312, 148] on projects "Describe your recent experience with similar projects" at bounding box center [341, 153] width 275 height 11
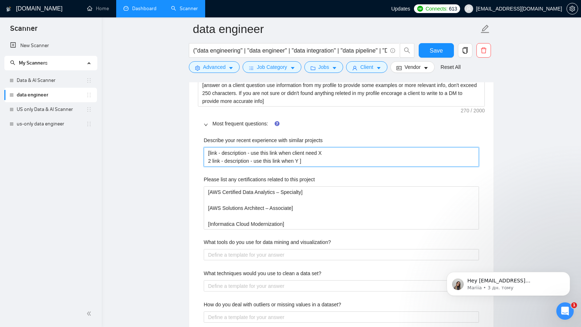
click at [313, 159] on projects "[link - description - use this link when client need X 2 link - description - u…" at bounding box center [341, 156] width 275 height 19
click at [305, 157] on projects "[link - description - use this link when client need X 2 link - description - u…" at bounding box center [341, 156] width 275 height 19
drag, startPoint x: 315, startPoint y: 156, endPoint x: 176, endPoint y: 136, distance: 140.0
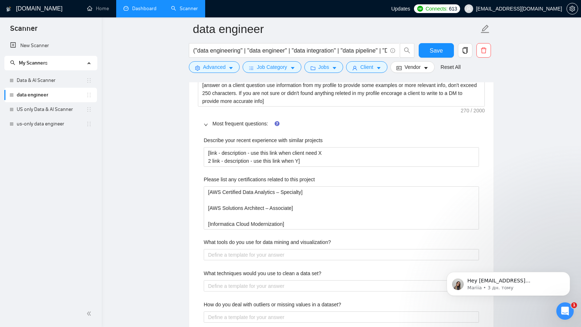
click at [344, 176] on div "Please list any certifications related to this project" at bounding box center [341, 181] width 275 height 11
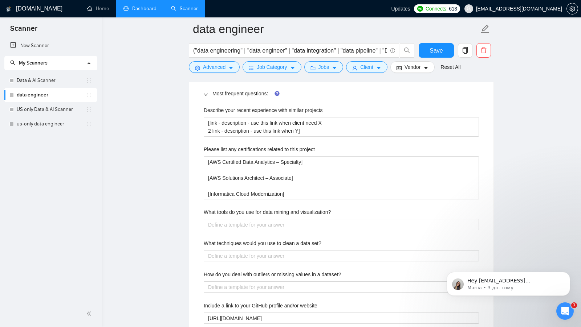
scroll to position [1073, 0]
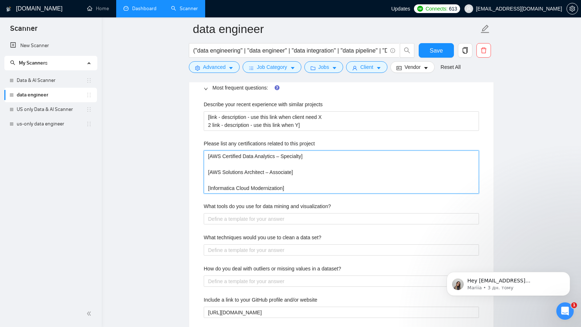
drag, startPoint x: 303, startPoint y: 183, endPoint x: 205, endPoint y: 155, distance: 102.6
click at [205, 155] on project "[AWS Certified Data Analytics – Specialty] [AWS Solutions Architect – Associate…" at bounding box center [341, 172] width 275 height 43
click at [315, 154] on project "[AWS Certified Data Analytics – Specialty] [AWS Solutions Architect – Associate…" at bounding box center [341, 172] width 275 height 43
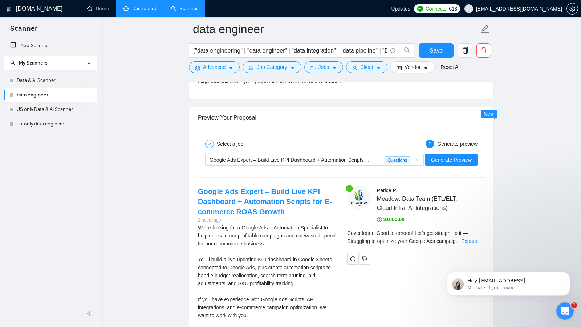
scroll to position [1984, 0]
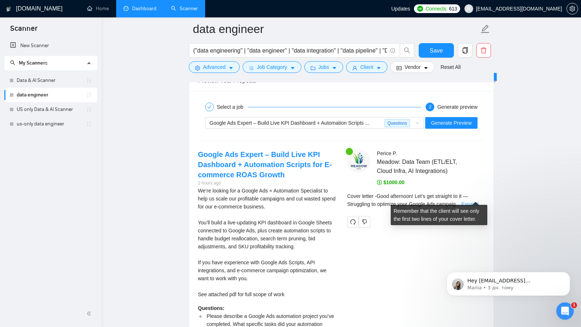
click at [477, 201] on link "Expand" at bounding box center [469, 204] width 17 height 6
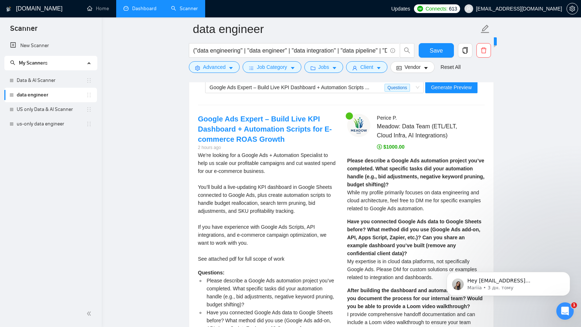
scroll to position [2024, 0]
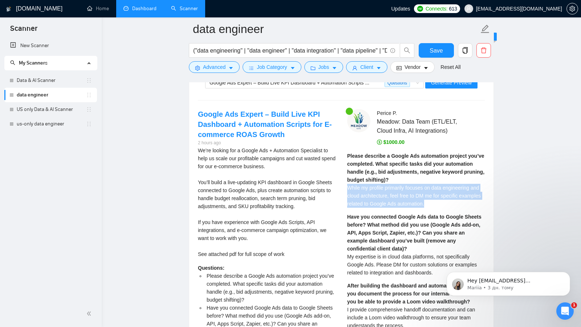
drag, startPoint x: 346, startPoint y: 181, endPoint x: 467, endPoint y: 195, distance: 122.4
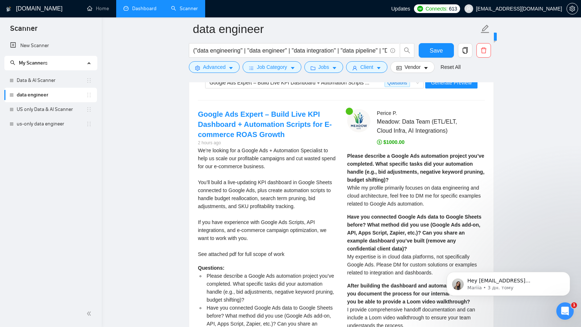
click at [460, 200] on div "Please describe a Google Ads automation project you’ve completed. What specific…" at bounding box center [416, 180] width 138 height 56
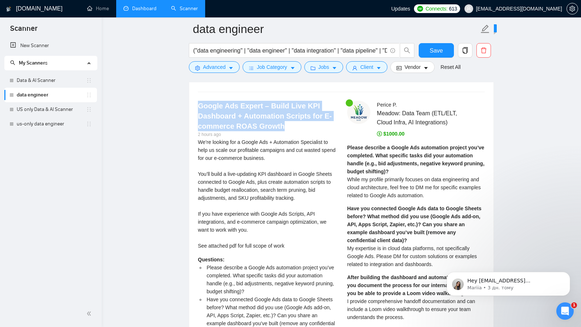
drag, startPoint x: 300, startPoint y: 118, endPoint x: 192, endPoint y: 98, distance: 110.3
click at [192, 101] on div "Google Ads Expert – Build Live KPI Dashboard + Automation Scripts for E-commerc…" at bounding box center [266, 270] width 149 height 339
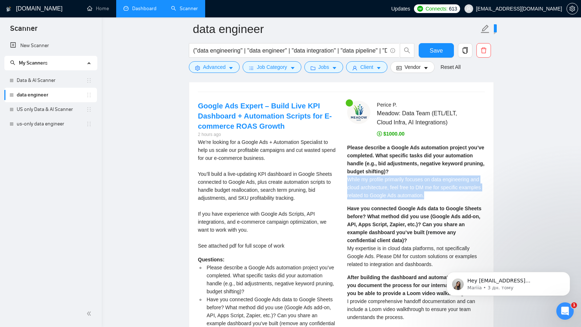
drag, startPoint x: 450, startPoint y: 188, endPoint x: 345, endPoint y: 173, distance: 106.3
click at [374, 177] on span "While my profile primarily focuses on data engineering and cloud architecture, …" at bounding box center [414, 188] width 134 height 22
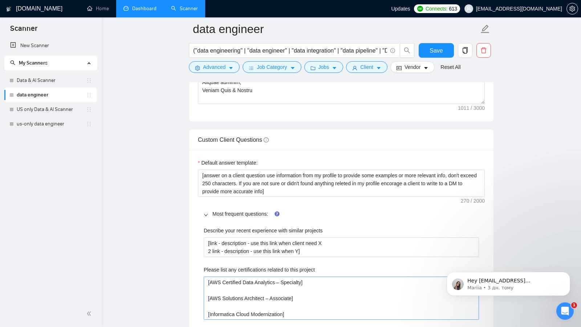
scroll to position [950, 0]
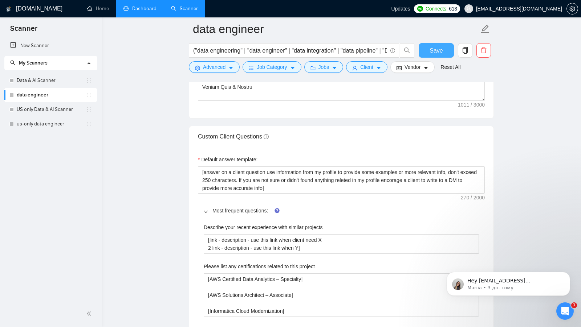
click at [440, 55] on span "Save" at bounding box center [435, 50] width 13 height 9
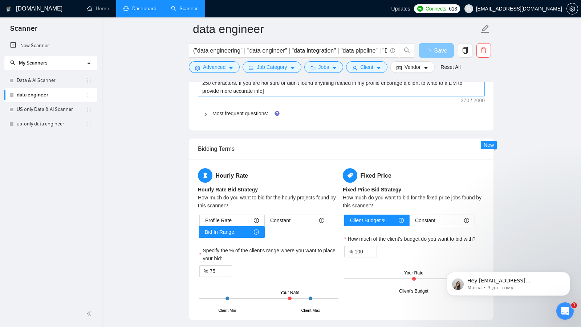
scroll to position [1046, 0]
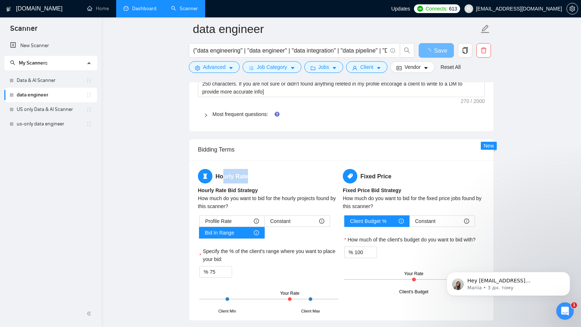
drag, startPoint x: 250, startPoint y: 174, endPoint x: 221, endPoint y: 173, distance: 28.7
click at [221, 173] on h5 "Hourly Rate" at bounding box center [269, 176] width 142 height 15
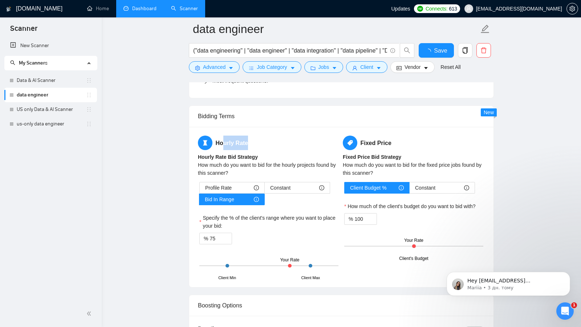
click at [268, 161] on div "How much do you want to bid for the hourly projects found by this scanner?" at bounding box center [269, 169] width 142 height 16
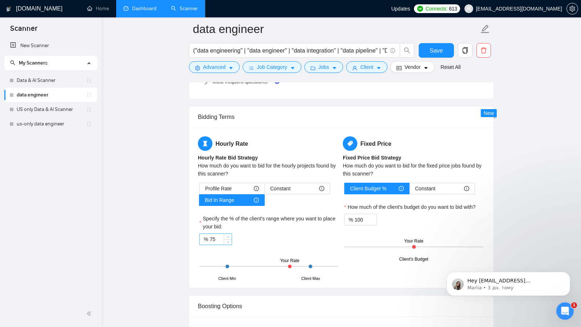
click at [218, 234] on input "75" at bounding box center [220, 239] width 22 height 11
click at [269, 234] on div "% 50" at bounding box center [268, 240] width 139 height 12
click at [433, 53] on span "Save" at bounding box center [435, 50] width 13 height 9
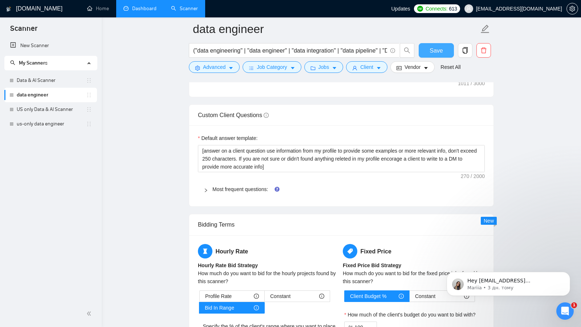
scroll to position [930, 0]
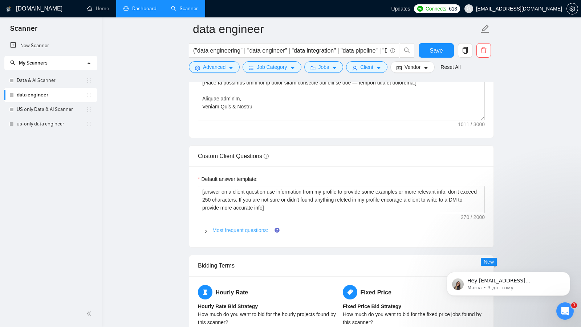
click at [224, 228] on link "Most frequent questions:" at bounding box center [240, 231] width 56 height 6
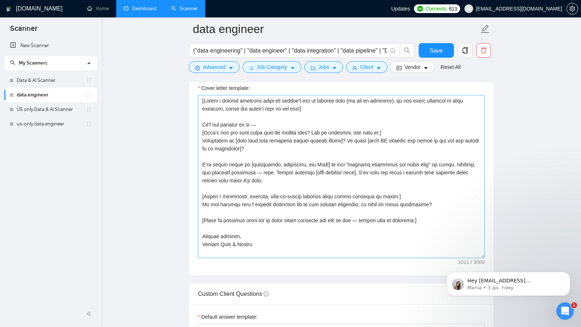
scroll to position [793, 0]
click at [426, 53] on button "Save" at bounding box center [435, 50] width 35 height 15
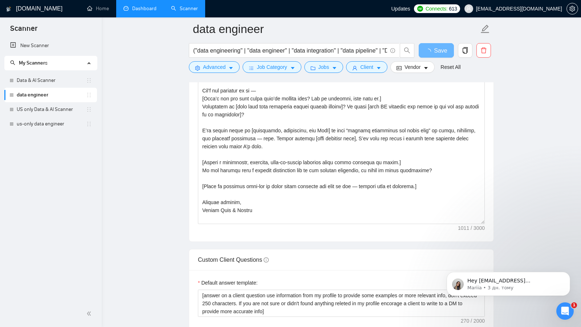
click at [139, 12] on link "Dashboard" at bounding box center [139, 8] width 33 height 6
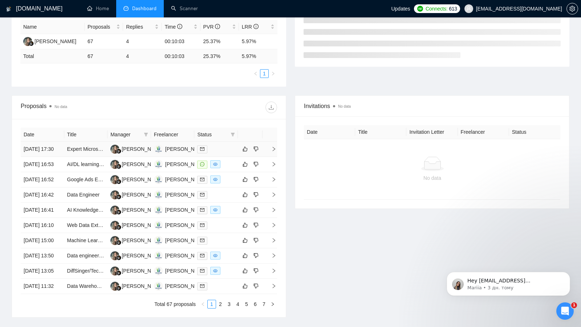
scroll to position [144, 0]
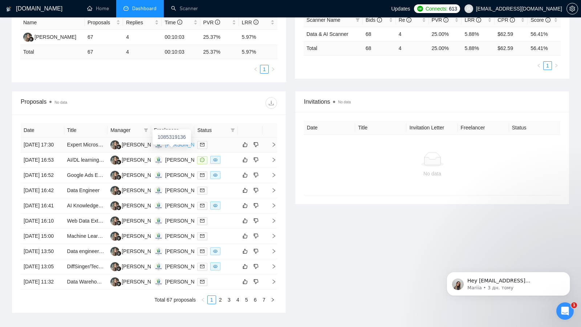
click at [177, 146] on div "[PERSON_NAME]" at bounding box center [186, 145] width 42 height 8
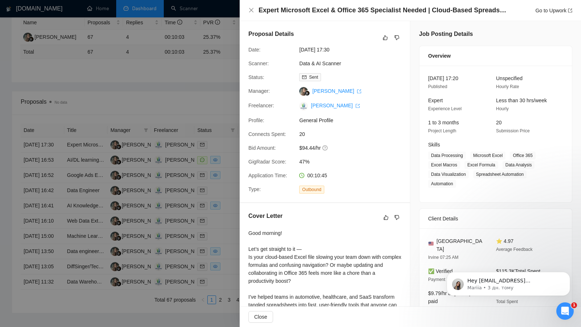
click at [197, 136] on div at bounding box center [290, 163] width 581 height 327
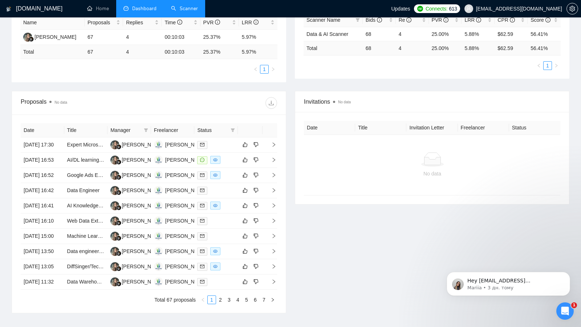
click at [184, 9] on link "Scanner" at bounding box center [184, 8] width 27 height 6
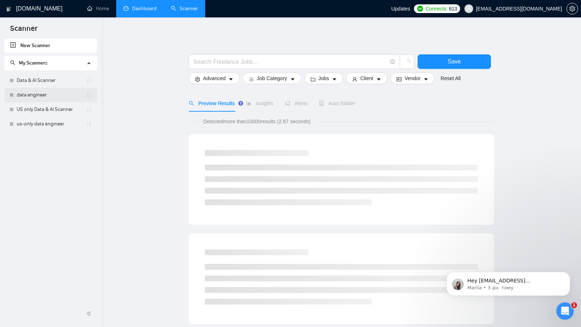
click at [46, 93] on link "data engineer" at bounding box center [51, 95] width 69 height 15
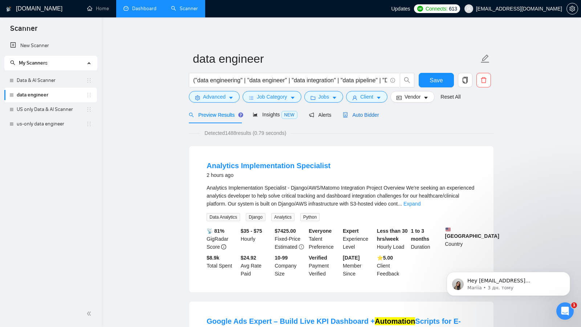
click at [375, 119] on div "Auto Bidder" at bounding box center [361, 114] width 36 height 17
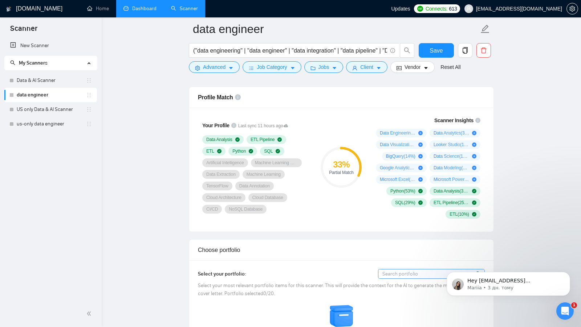
scroll to position [468, 0]
click at [399, 220] on div "Your Profile Last sync 11 hours ago Data Analysis ETL Pipeline ETL Python SQL A…" at bounding box center [341, 169] width 304 height 124
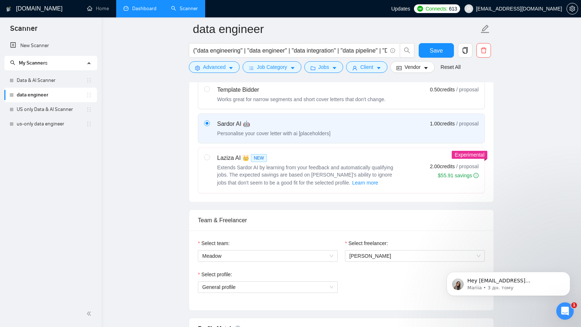
click at [193, 176] on div "Select your bidding algorithm: Choose the algorithm for you bidding. The price …" at bounding box center [341, 119] width 304 height 165
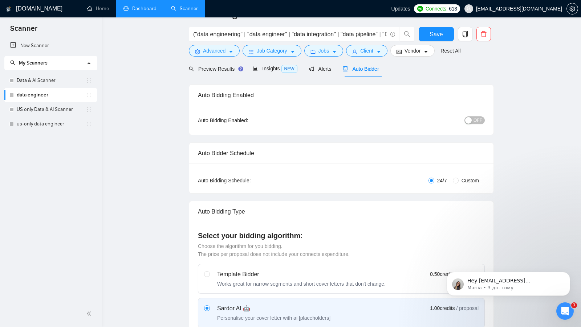
scroll to position [0, 0]
